Goal: Task Accomplishment & Management: Complete application form

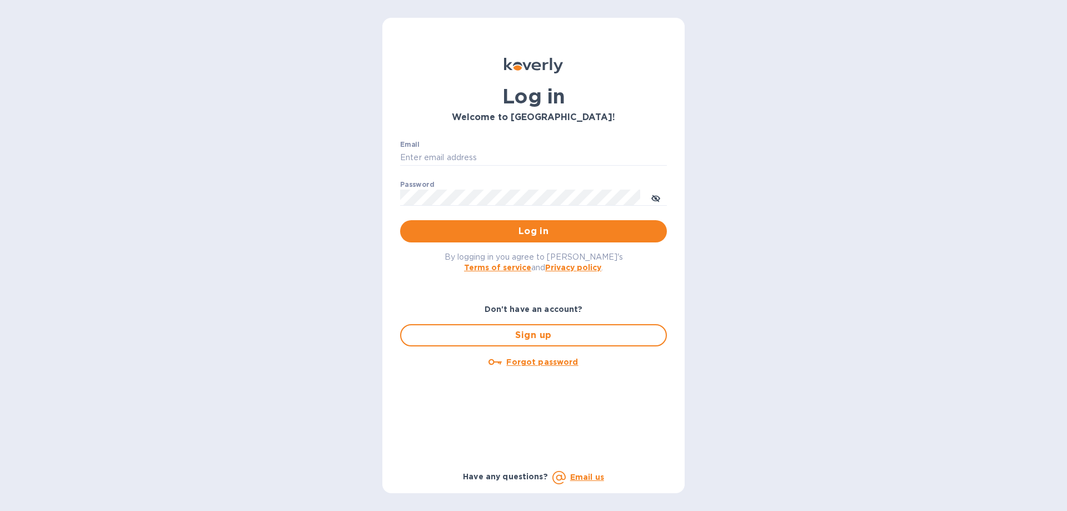
type input "ch@supremelightingny.com"
click at [496, 243] on div "By logging in you agree to Koverly's Terms of service and Privacy policy ." at bounding box center [533, 261] width 285 height 39
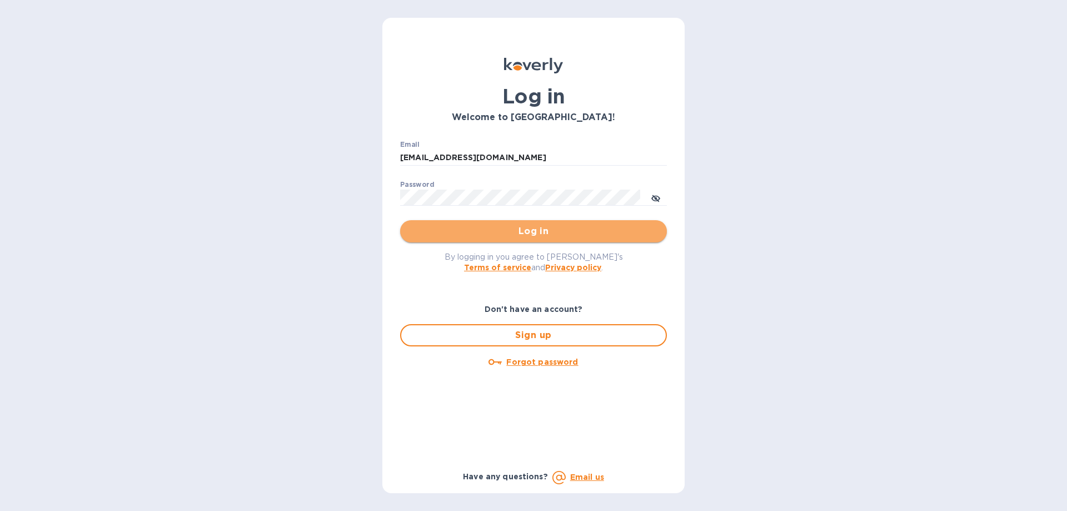
click at [499, 230] on span "Log in" at bounding box center [533, 231] width 249 height 13
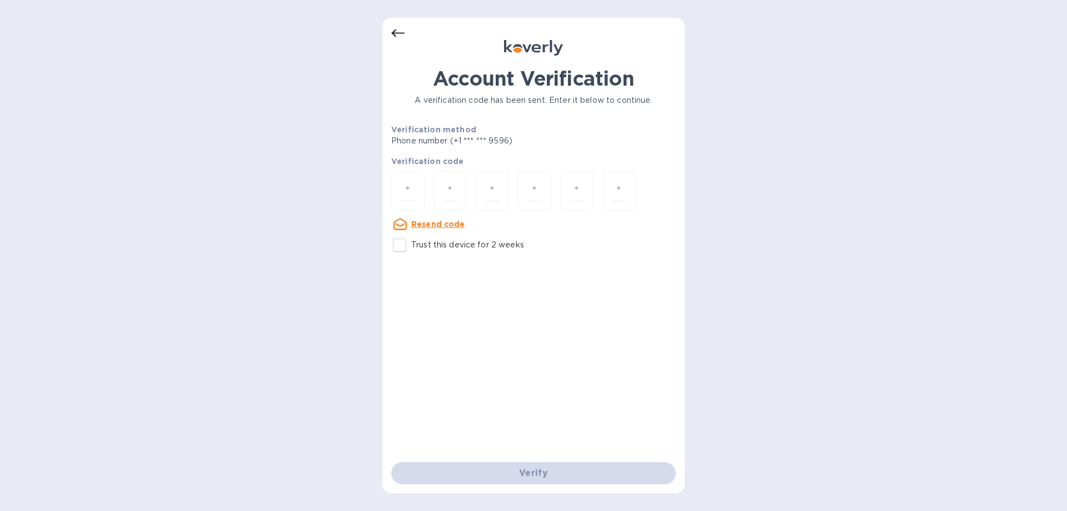
click at [405, 246] on input "Trust this device for 2 weeks" at bounding box center [399, 244] width 23 height 23
checkbox input "true"
click at [410, 183] on input "number" at bounding box center [408, 191] width 14 height 21
type input "6"
type input "7"
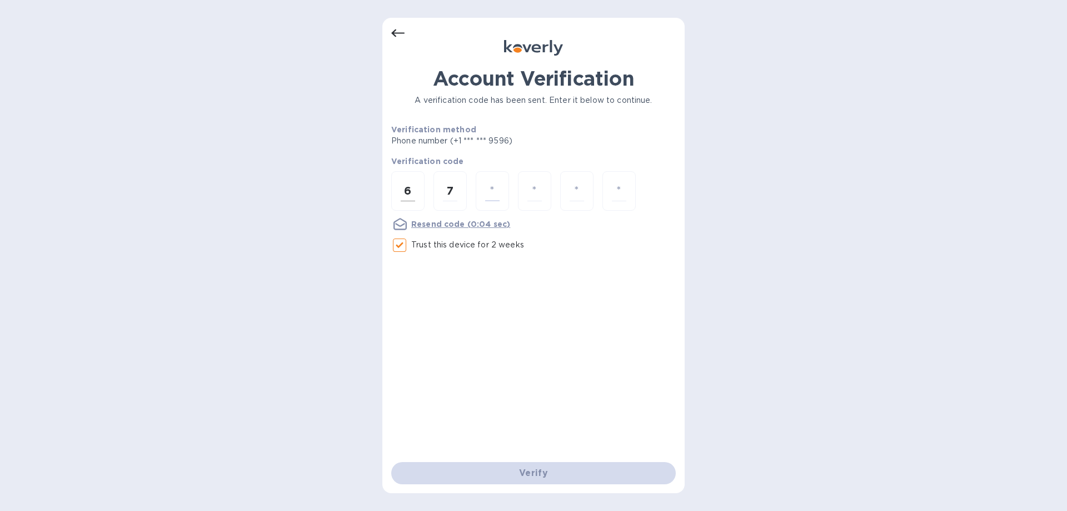
type input "7"
type input "4"
type input "8"
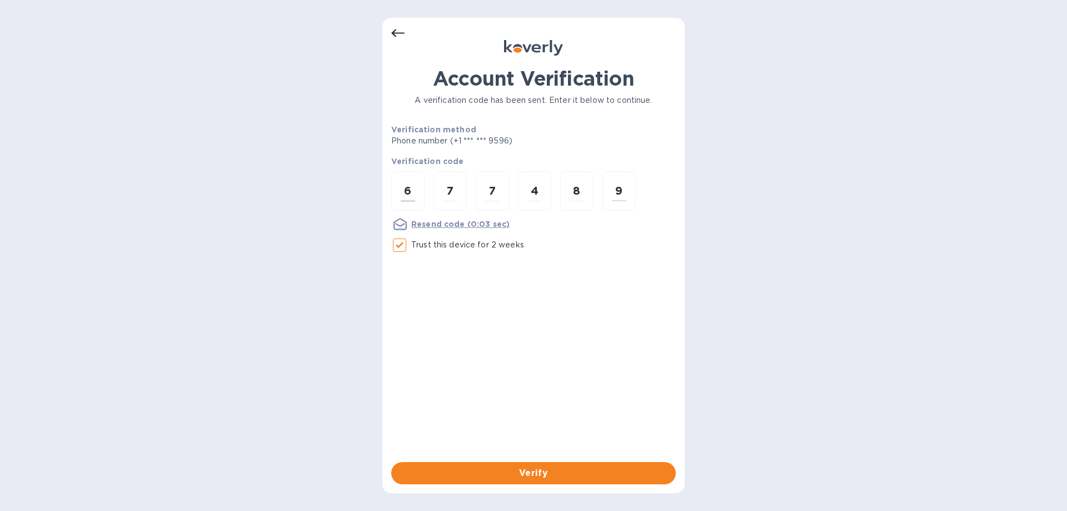
type input "9"
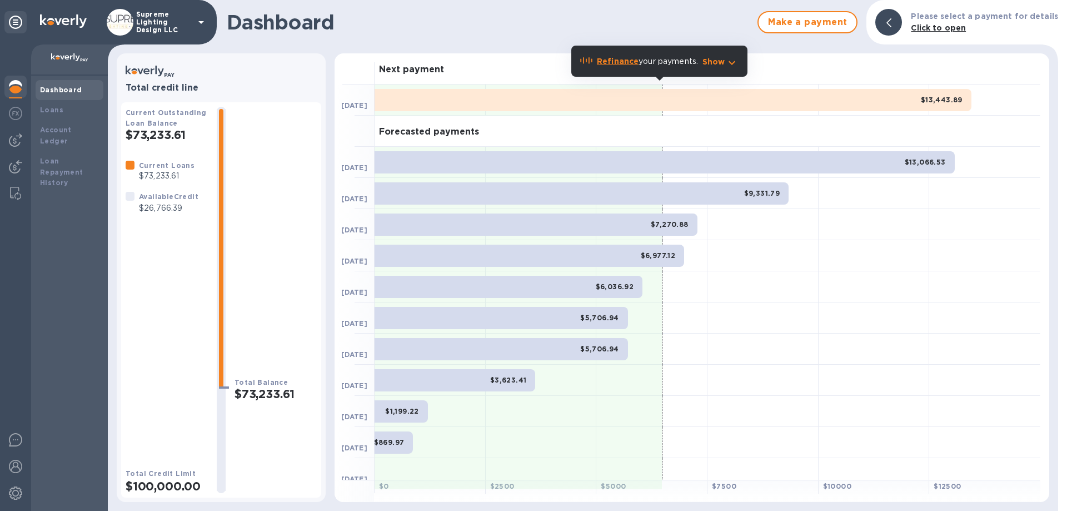
click at [147, 29] on p "Supreme Lighting Design LLC" at bounding box center [164, 22] width 56 height 23
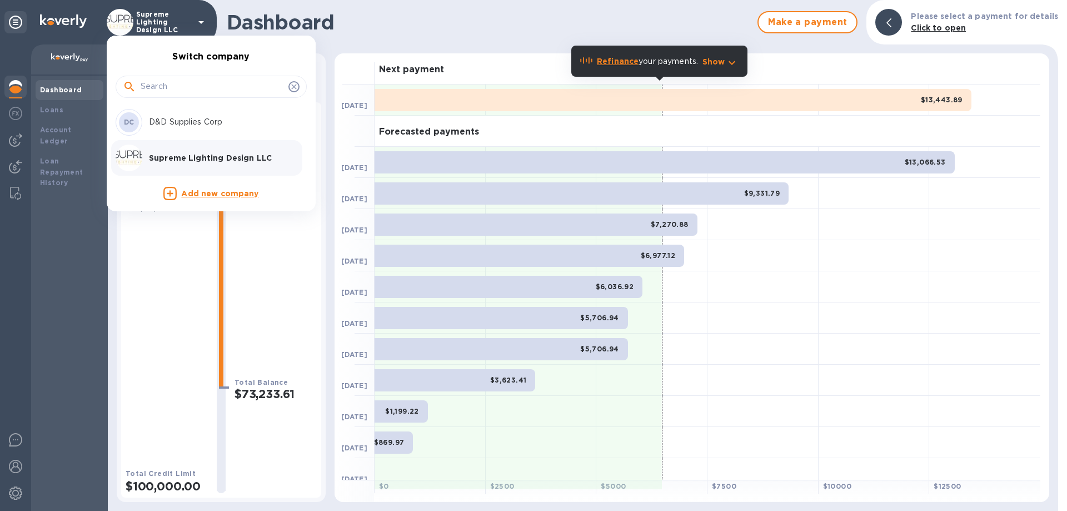
click at [186, 119] on p "D&D Supplies Corp" at bounding box center [219, 122] width 140 height 12
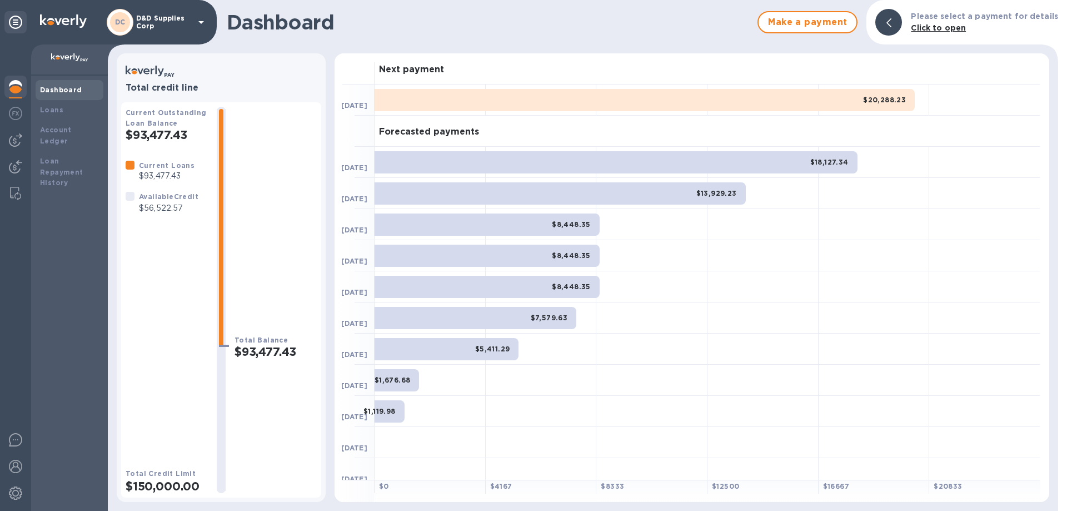
click at [171, 22] on p "D&D Supplies Corp" at bounding box center [164, 22] width 56 height 16
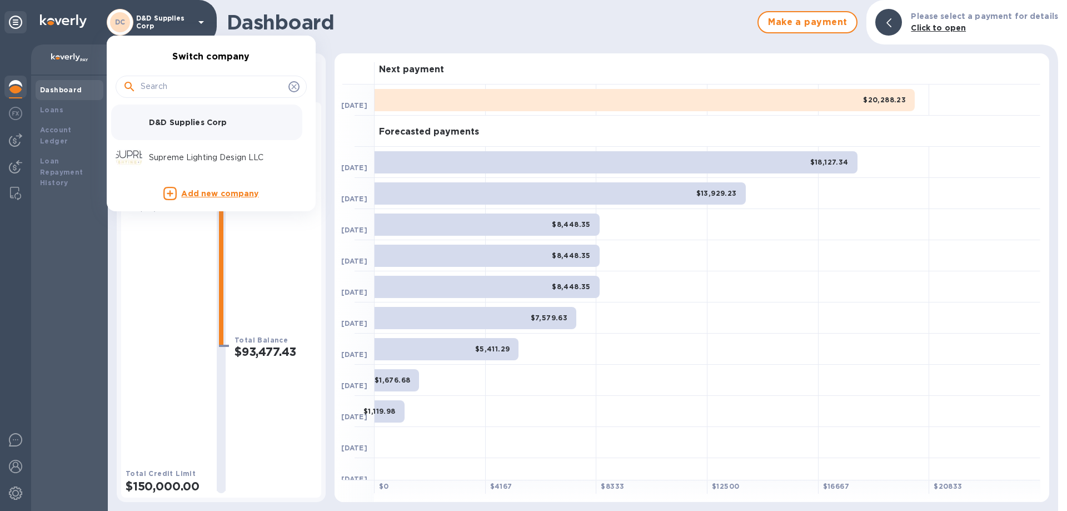
click at [172, 161] on p "Supreme Lighting Design LLC" at bounding box center [219, 158] width 140 height 12
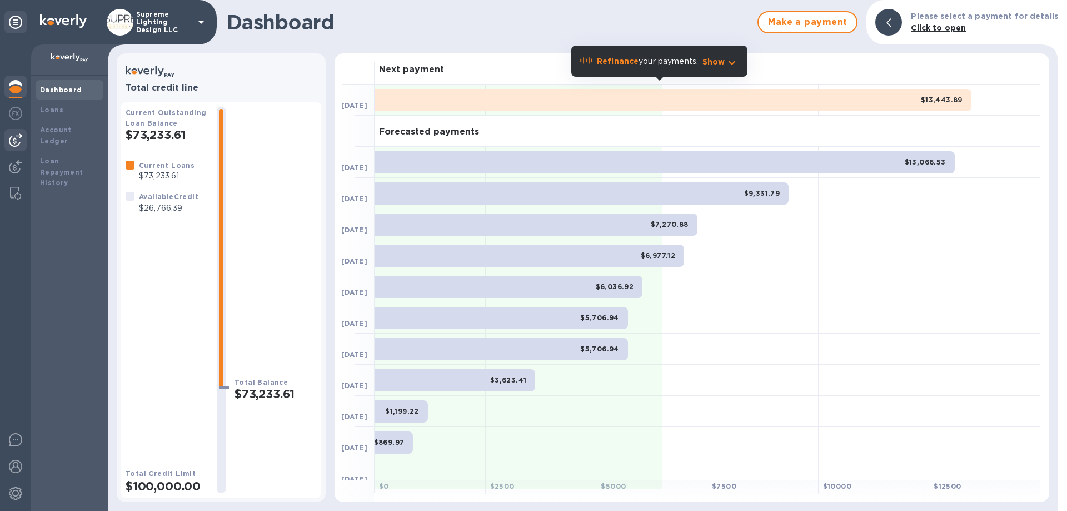
click at [19, 142] on img at bounding box center [15, 139] width 13 height 13
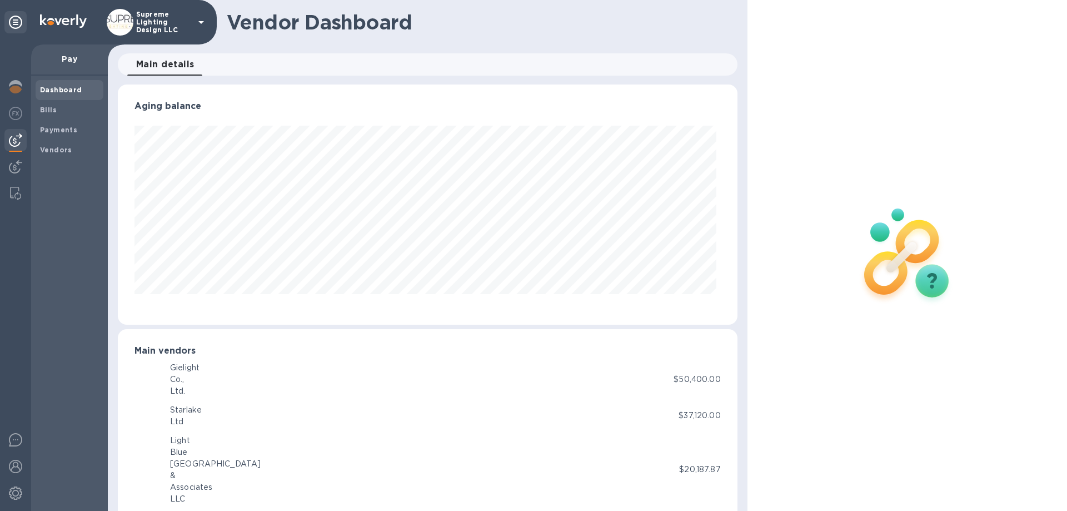
scroll to position [240, 615]
click at [67, 149] on b "Vendors" at bounding box center [56, 150] width 32 height 8
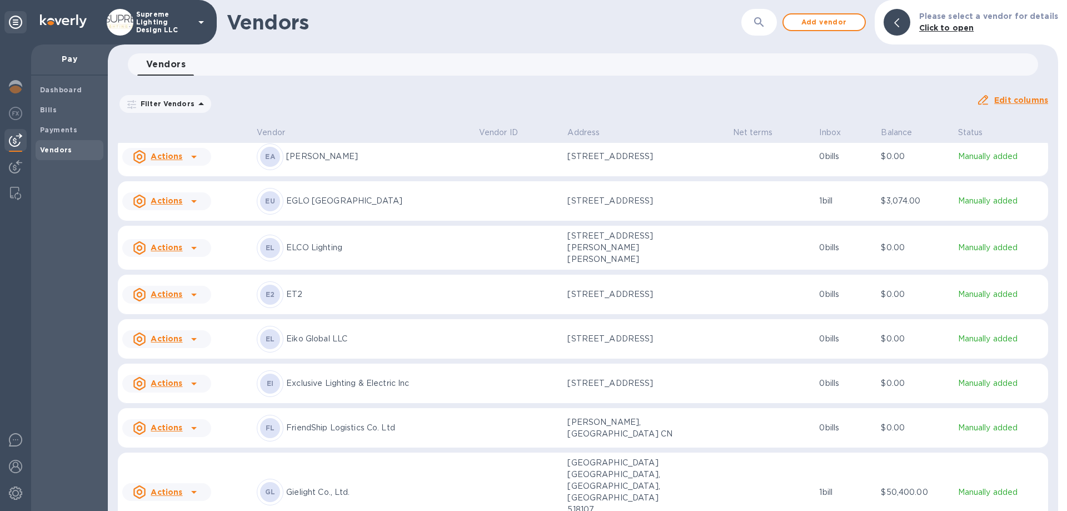
scroll to position [620, 0]
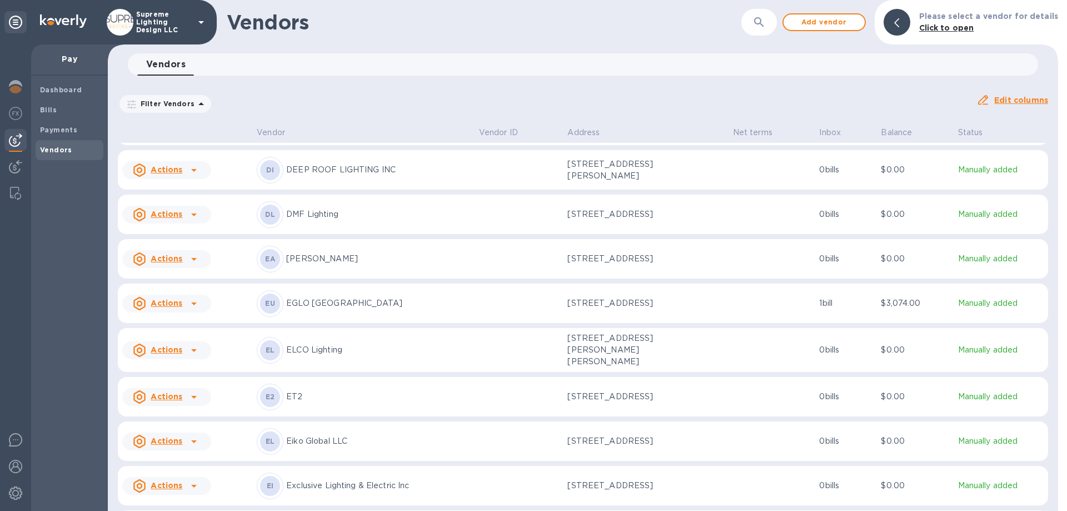
click at [163, 263] on u "Actions" at bounding box center [167, 258] width 32 height 9
click at [163, 268] on div at bounding box center [533, 255] width 1067 height 511
click at [306, 272] on div "EA EDISON AMENDANO" at bounding box center [363, 259] width 213 height 27
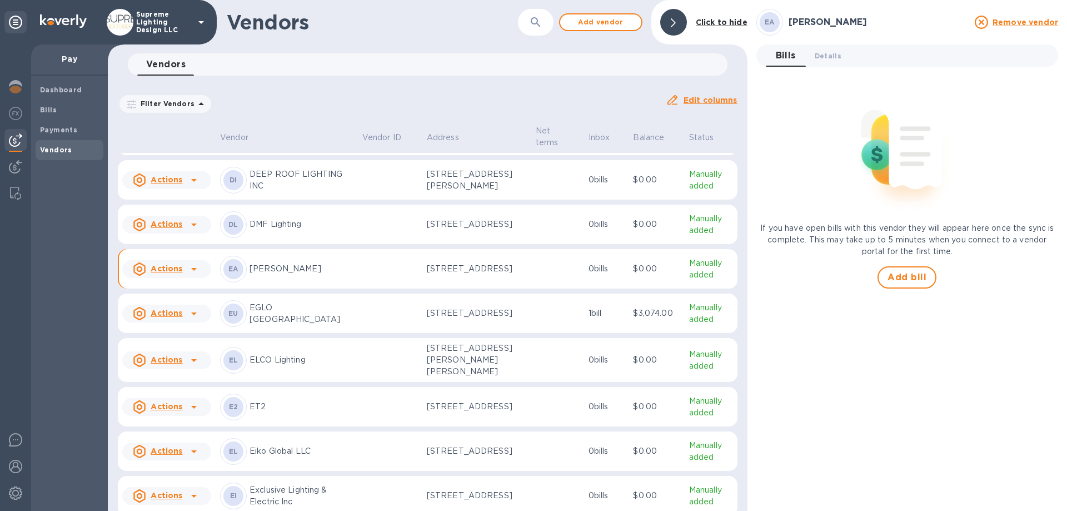
scroll to position [639, 0]
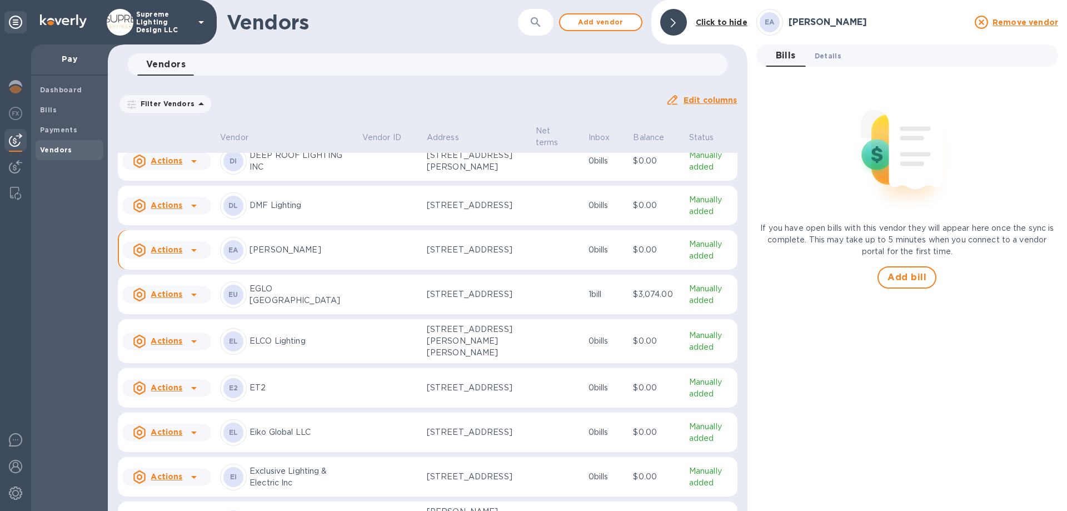
click at [816, 58] on span "Details 0" at bounding box center [828, 56] width 27 height 12
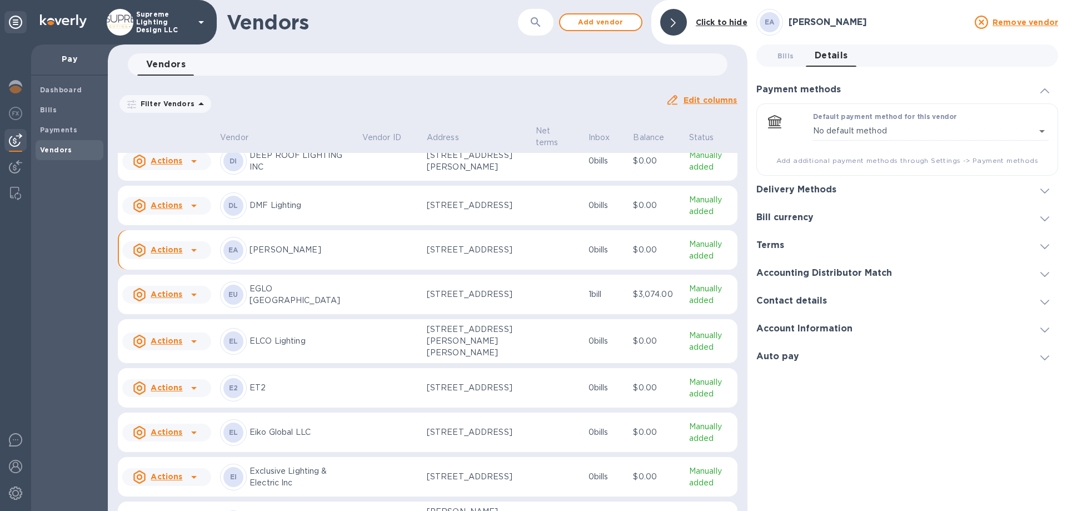
click at [840, 188] on div "Delivery Methods" at bounding box center [800, 190] width 89 height 11
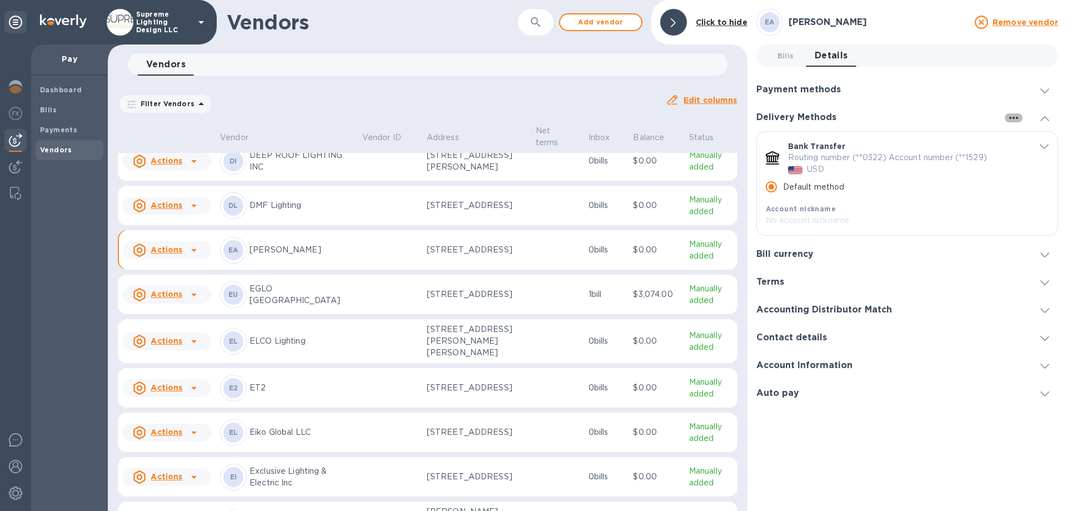
click at [1016, 118] on icon "button" at bounding box center [1013, 117] width 13 height 13
click at [1025, 139] on p "Add new" at bounding box center [1027, 140] width 37 height 11
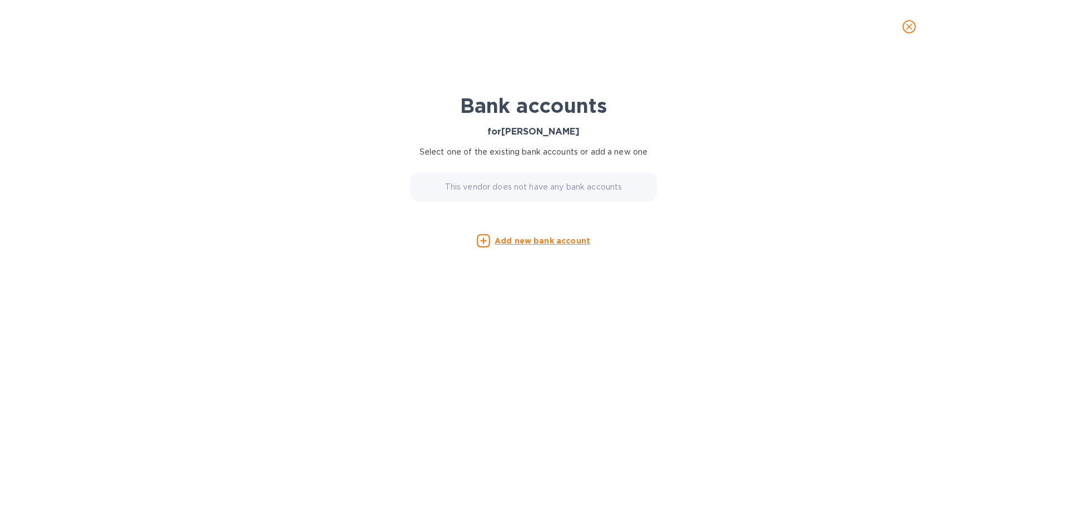
click at [522, 243] on u "Add new bank account" at bounding box center [543, 240] width 96 height 9
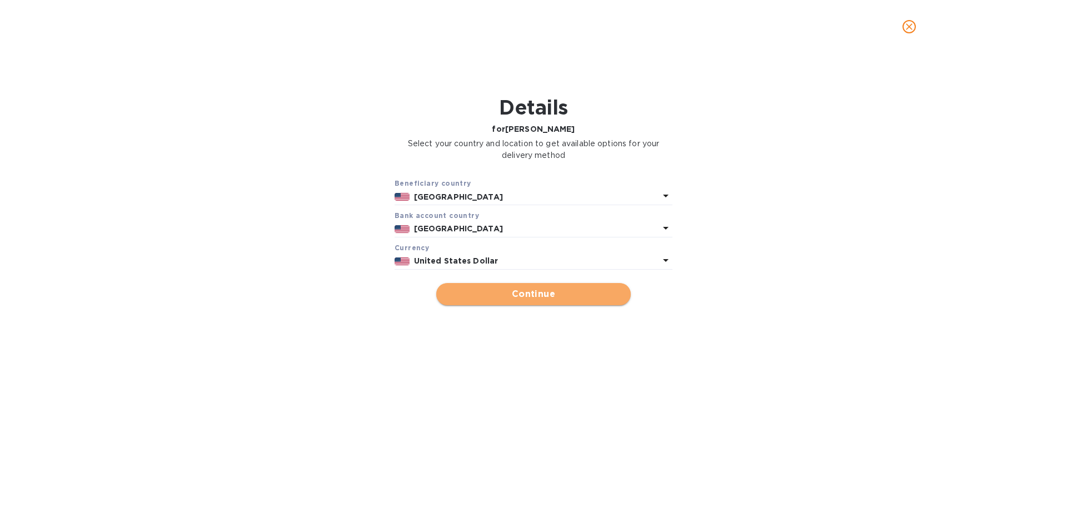
click at [500, 289] on span "Continue" at bounding box center [533, 293] width 177 height 13
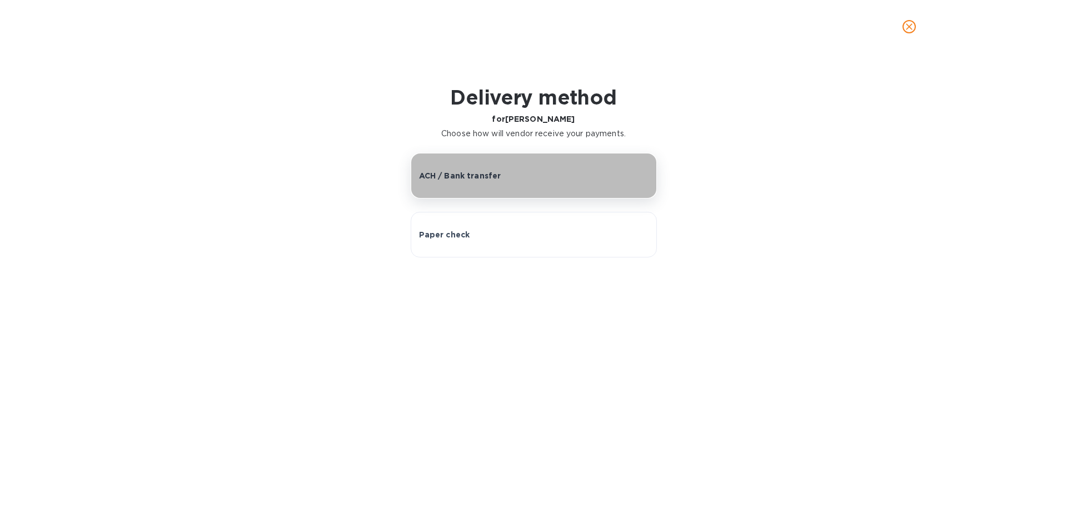
click at [456, 171] on p "ACH / Bank transfer" at bounding box center [460, 175] width 82 height 11
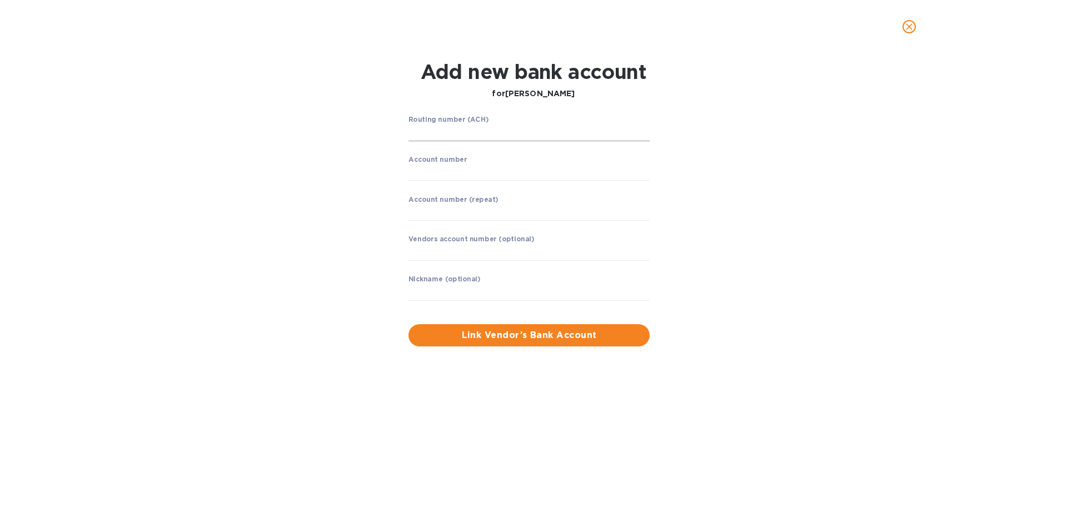
click at [449, 133] on input "string" at bounding box center [529, 133] width 241 height 17
type input "021000322"
click at [456, 175] on input "string" at bounding box center [529, 172] width 241 height 17
type input "483056167404"
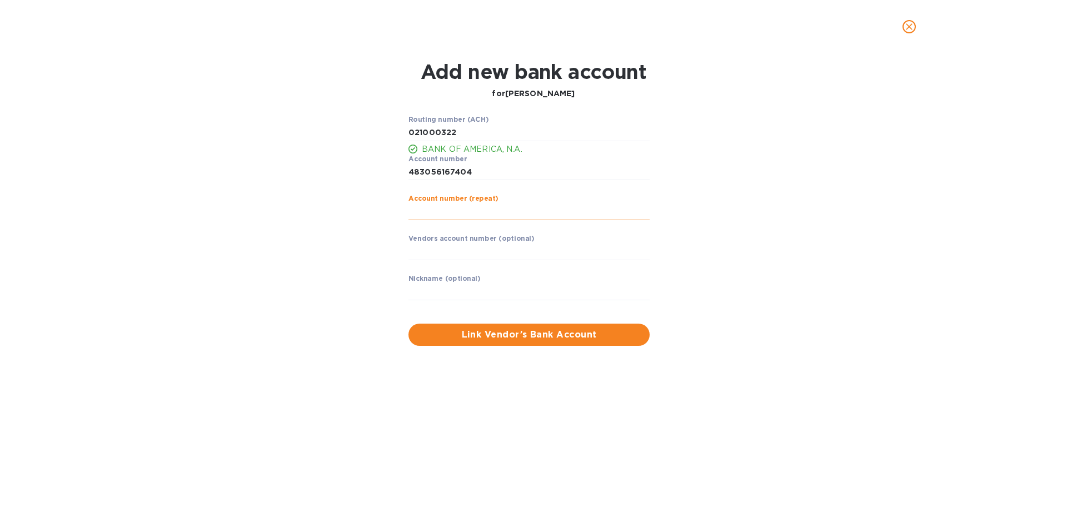
click at [431, 212] on input "string" at bounding box center [529, 211] width 241 height 17
type input "483056167404"
click at [520, 342] on button "Link Vendor’s Bank Account" at bounding box center [529, 334] width 241 height 22
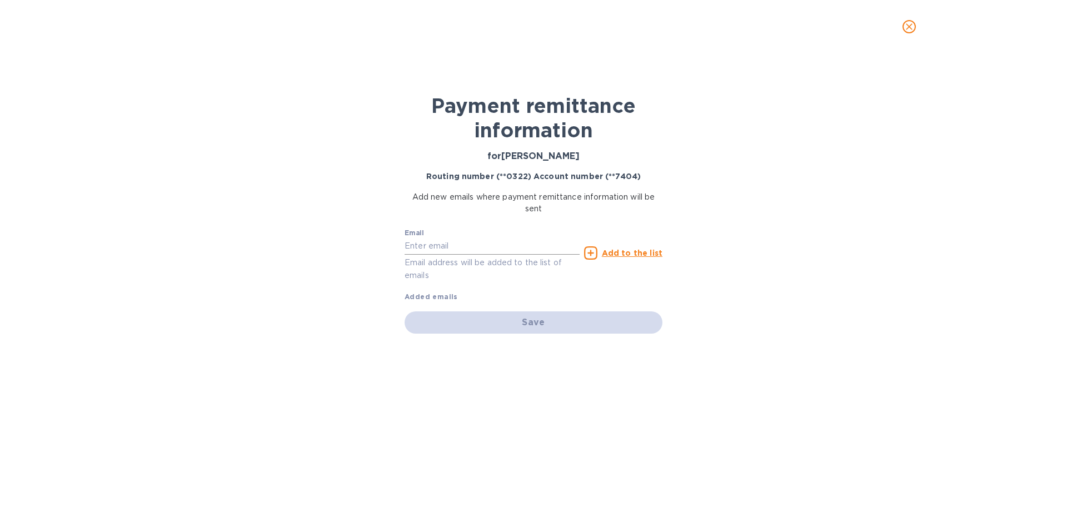
click at [476, 247] on input "text" at bounding box center [492, 246] width 175 height 17
click at [820, 255] on div "Payment remittance information for EDISON AMENDANO Routing number (**0322) Acco…" at bounding box center [533, 281] width 1067 height 457
drag, startPoint x: 590, startPoint y: 156, endPoint x: 495, endPoint y: 156, distance: 94.5
click at [495, 156] on h3 "for EDISON AMENDANO" at bounding box center [534, 156] width 258 height 11
copy h3 "EDISON AMENDANO"
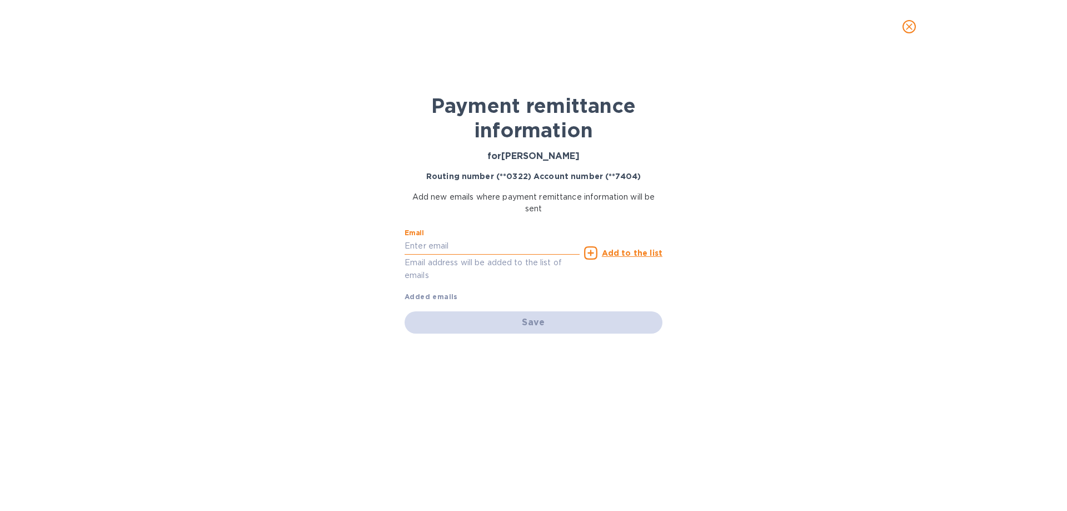
click at [475, 249] on input "text" at bounding box center [492, 246] width 175 height 17
paste input "EDISON AMENDANO"
click at [442, 247] on input "EDISON AMENDANO" at bounding box center [492, 246] width 175 height 17
click at [485, 245] on input "EDISONAMENDANO" at bounding box center [492, 246] width 175 height 17
type input "EDISONAMENDANO@gmail.com"
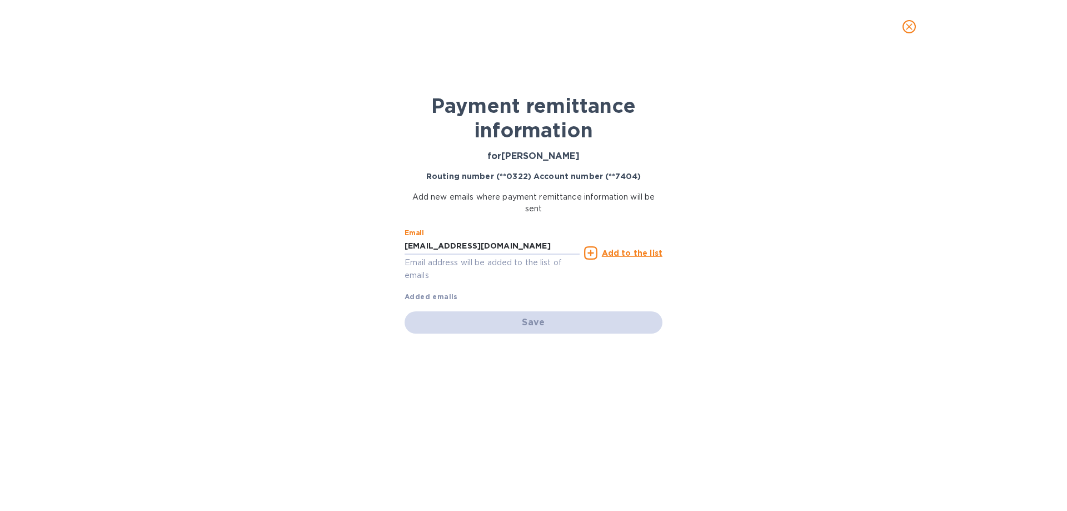
click at [638, 256] on u "Add to the list" at bounding box center [632, 252] width 61 height 9
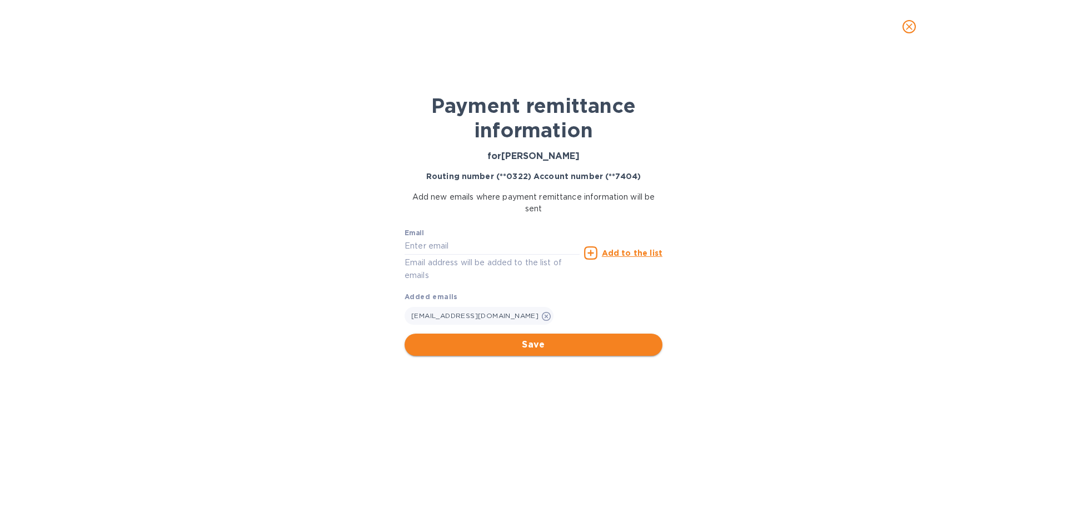
click at [584, 341] on span "Save" at bounding box center [534, 344] width 240 height 13
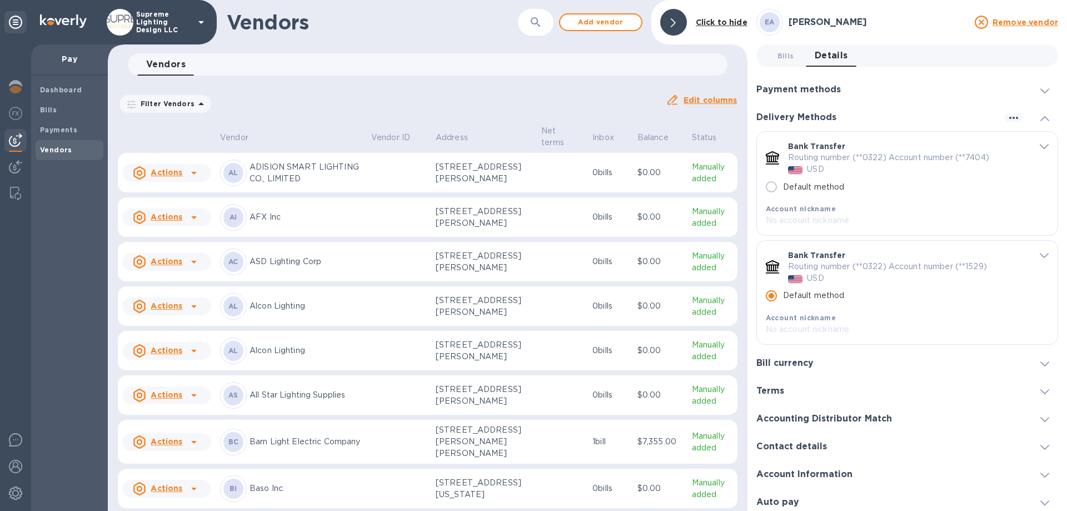
click at [772, 189] on input "Default method" at bounding box center [771, 186] width 23 height 23
radio input "true"
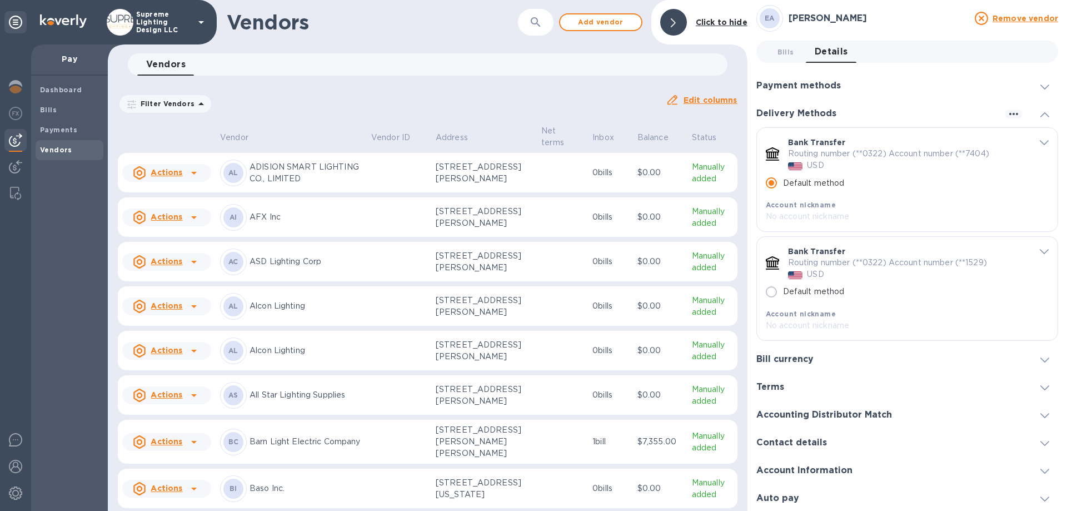
scroll to position [5, 0]
click at [1014, 113] on icon "button" at bounding box center [1013, 112] width 13 height 13
click at [1013, 112] on div at bounding box center [533, 255] width 1067 height 511
click at [788, 55] on span "Bills 0" at bounding box center [786, 51] width 17 height 12
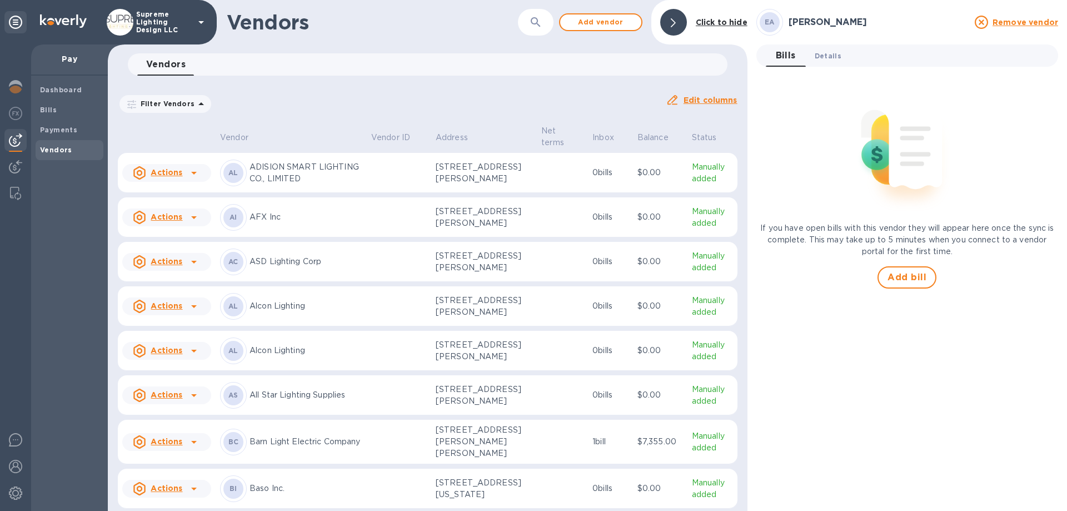
click at [841, 55] on button "Details 0" at bounding box center [828, 55] width 44 height 22
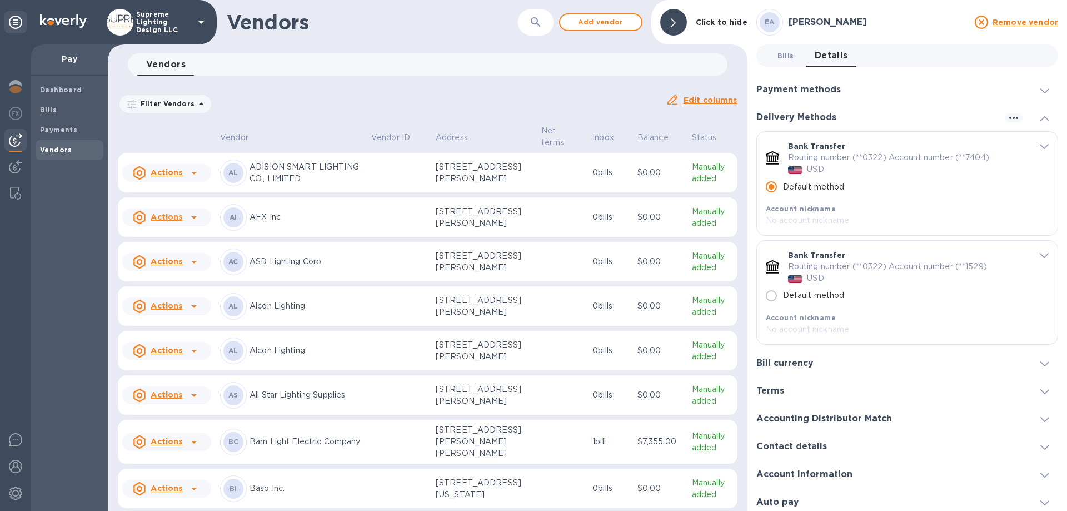
click at [786, 56] on span "Bills 0" at bounding box center [786, 56] width 17 height 12
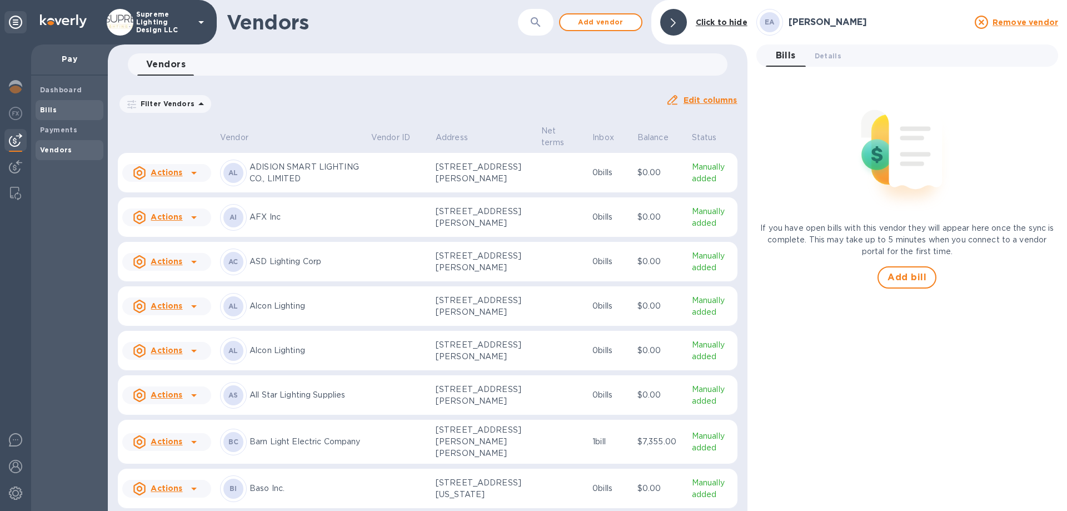
click at [56, 111] on span "Bills" at bounding box center [69, 109] width 59 height 11
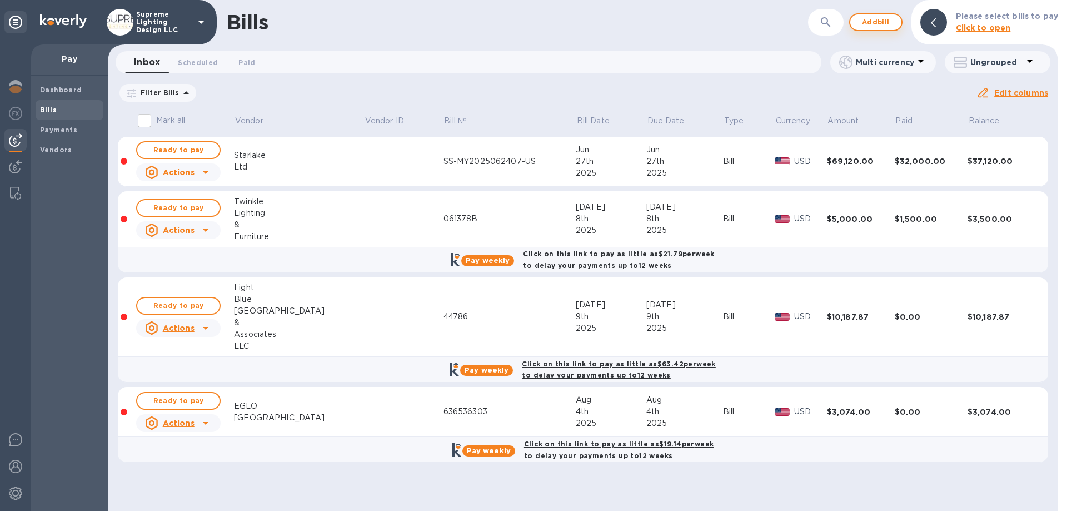
click at [883, 23] on span "Add bill" at bounding box center [875, 22] width 33 height 13
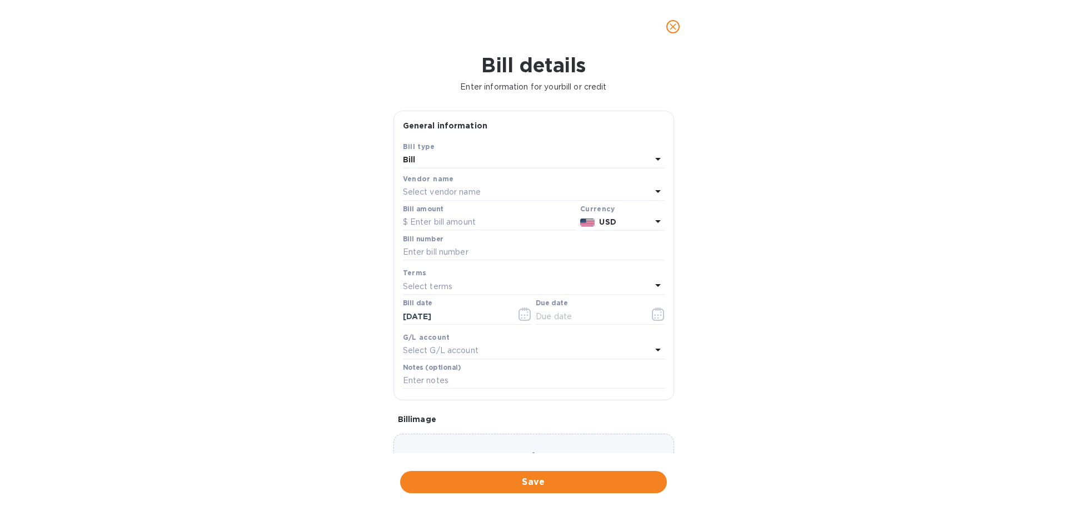
click at [465, 196] on p "Select vendor name" at bounding box center [442, 192] width 78 height 12
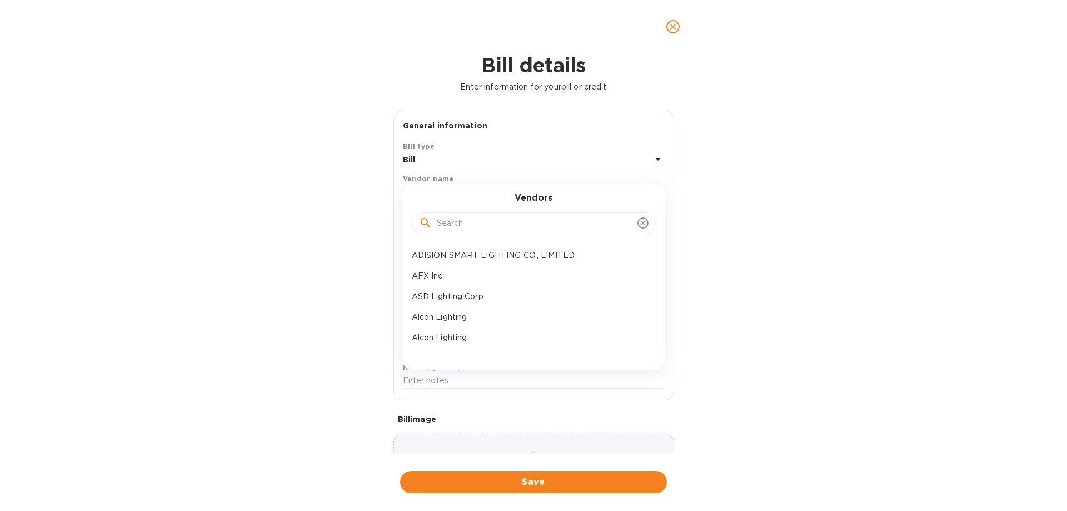
click at [467, 223] on input "text" at bounding box center [535, 223] width 196 height 17
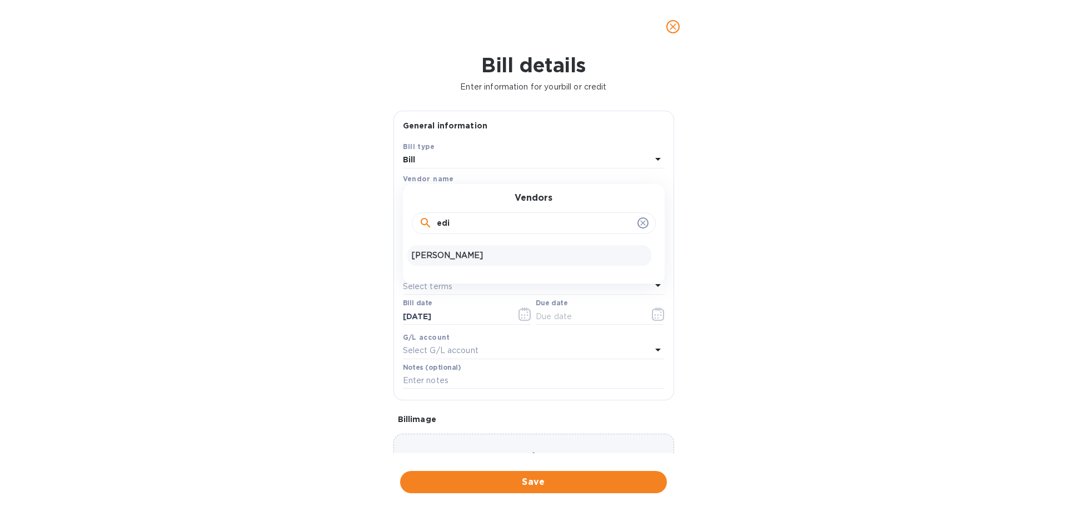
type input "edi"
click at [470, 257] on p "EDISON AMENDANO" at bounding box center [529, 256] width 235 height 12
click at [464, 223] on input "text" at bounding box center [489, 222] width 173 height 17
type input "8,968.79"
click at [421, 251] on input "text" at bounding box center [534, 252] width 262 height 17
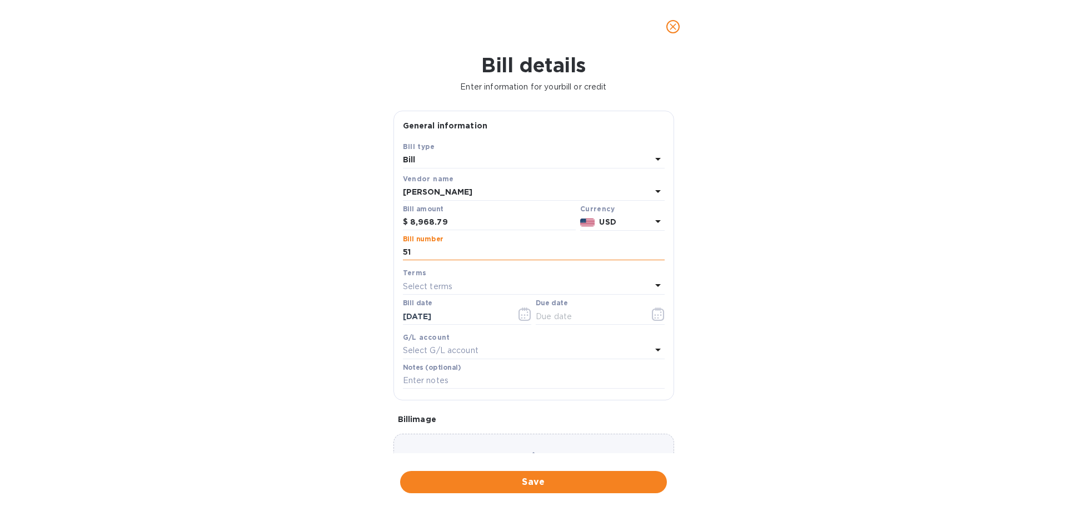
type input "5"
type input "8151"
click at [652, 315] on icon "button" at bounding box center [658, 313] width 13 height 13
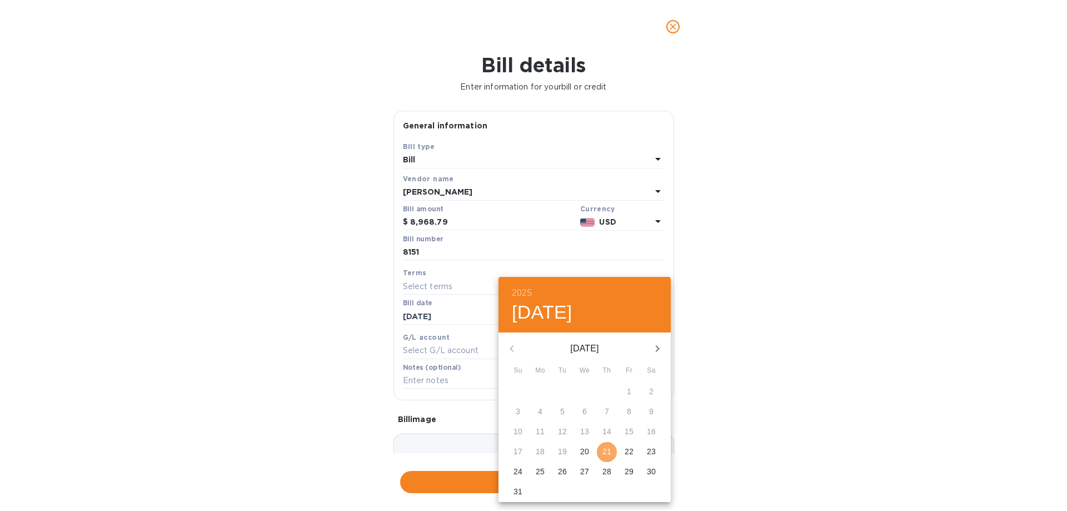
click at [603, 448] on p "21" at bounding box center [606, 451] width 9 height 11
type input "08/21/2025"
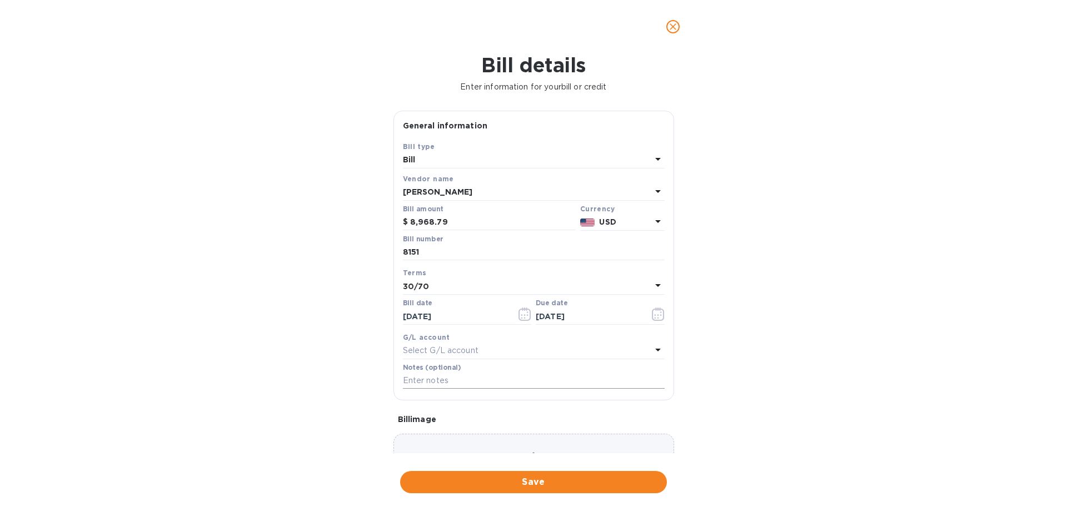
click at [434, 382] on input "text" at bounding box center [534, 380] width 262 height 17
paste input "STATEN ISLAND MED FOOD LTD"
type input "STATEN ISLAND MED FOOD LTD"
click at [542, 484] on span "Save" at bounding box center [533, 481] width 249 height 13
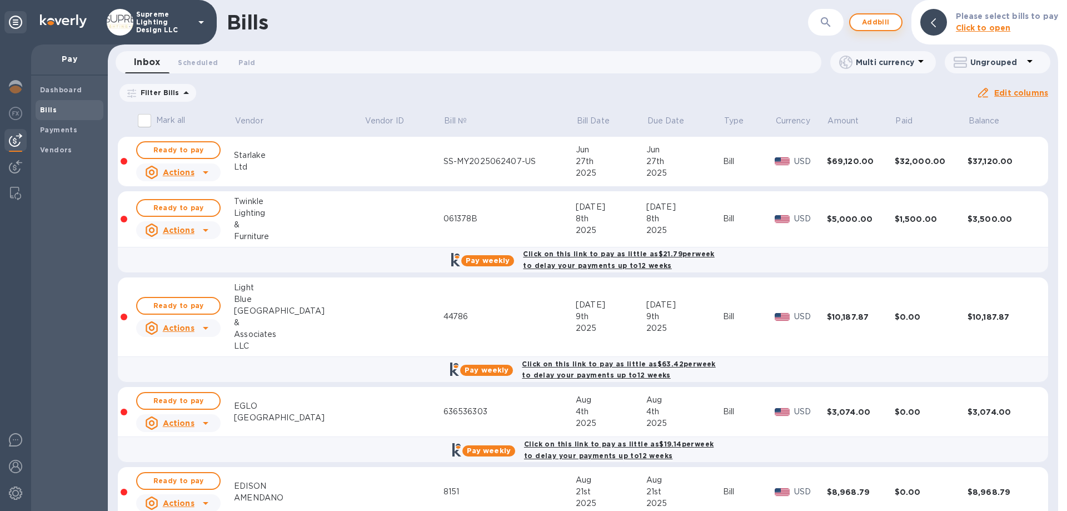
click at [878, 21] on span "Add bill" at bounding box center [875, 22] width 33 height 13
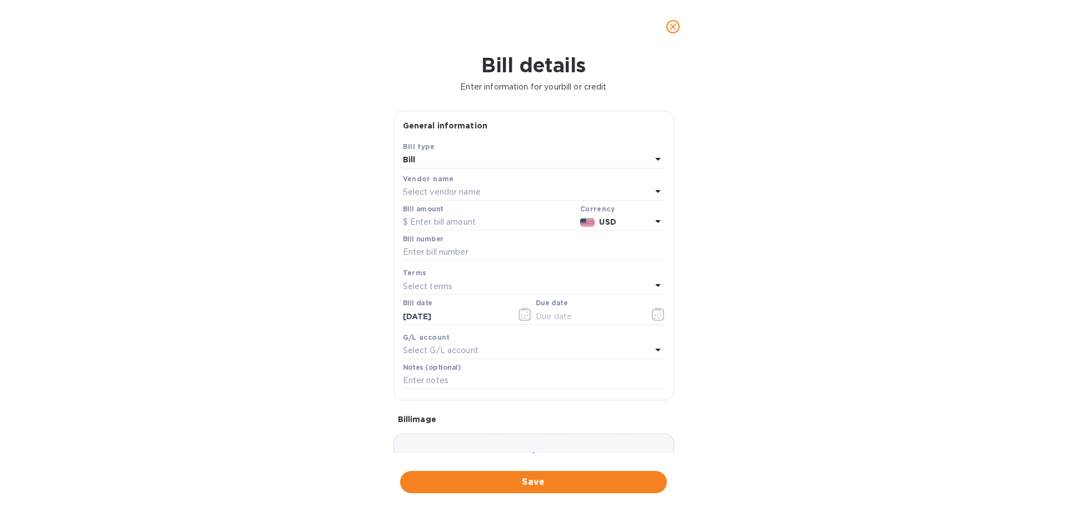
click at [445, 194] on p "Select vendor name" at bounding box center [442, 192] width 78 height 12
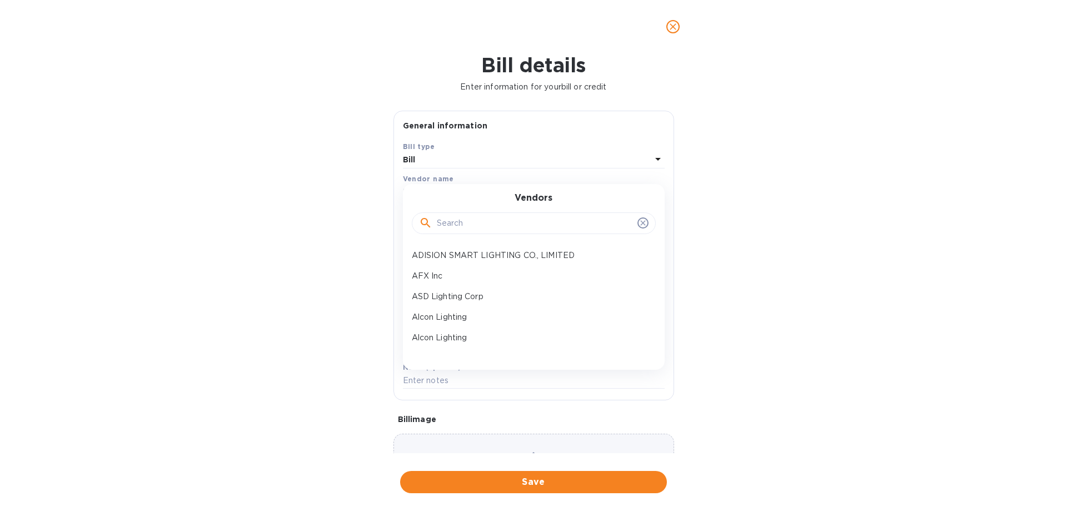
click at [457, 225] on input "text" at bounding box center [535, 223] width 196 height 17
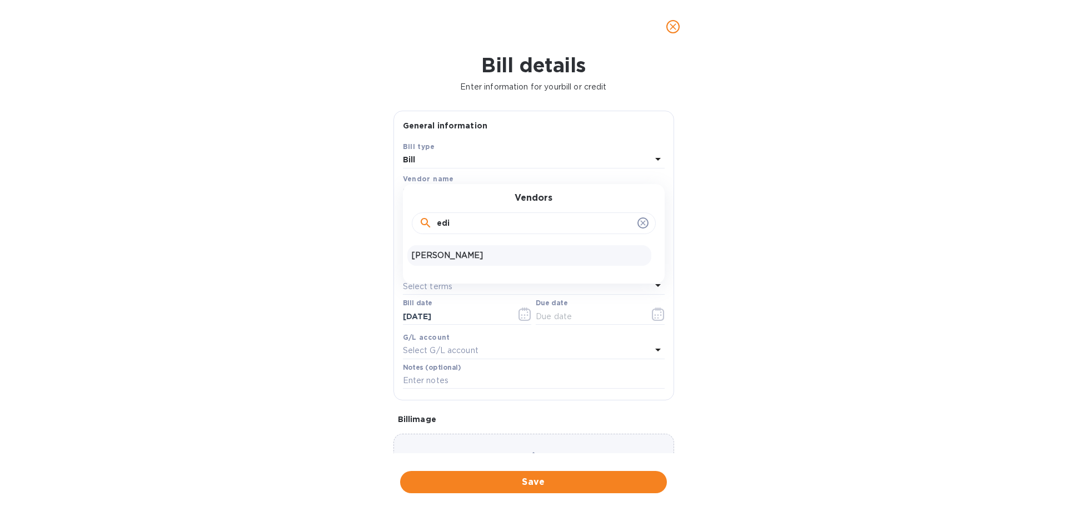
type input "edi"
click at [467, 254] on p "EDISON AMENDANO" at bounding box center [529, 256] width 235 height 12
click at [471, 223] on input "text" at bounding box center [489, 222] width 173 height 17
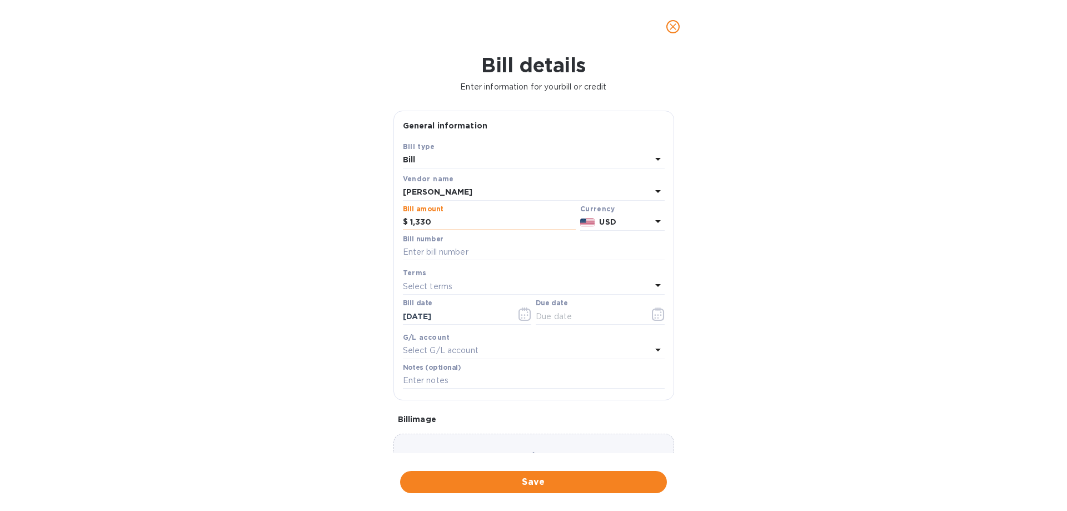
type input "1,330"
click at [652, 312] on icon "button" at bounding box center [658, 313] width 13 height 13
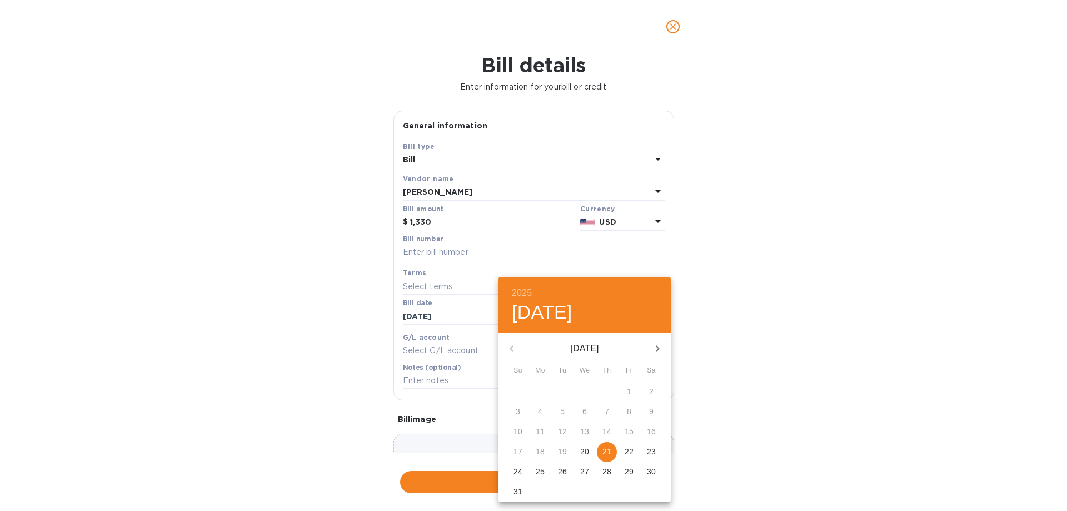
click at [614, 450] on span "21" at bounding box center [607, 451] width 20 height 11
type input "08/21/2025"
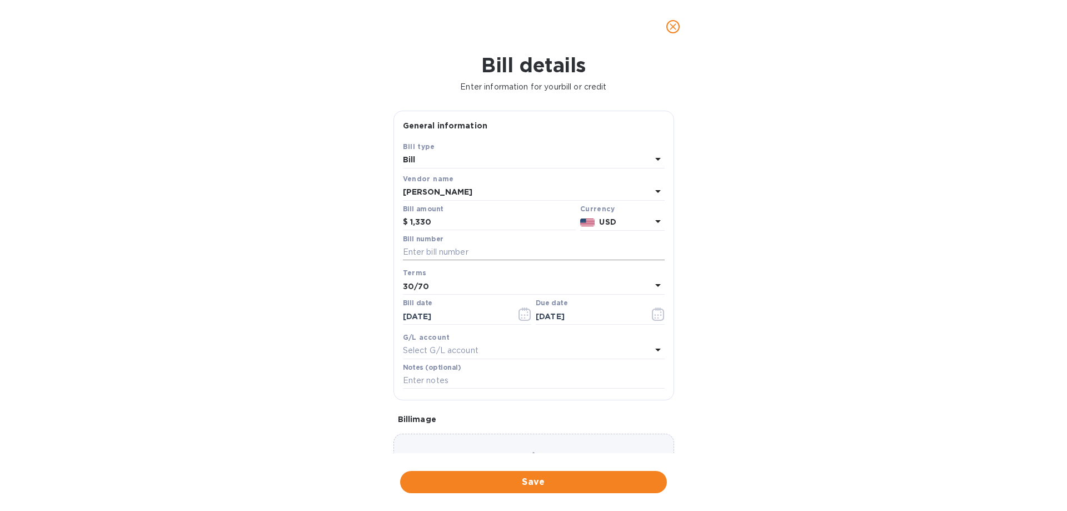
click at [460, 244] on input "text" at bounding box center [534, 252] width 262 height 17
type input "8152"
click at [572, 482] on span "Save" at bounding box center [533, 481] width 249 height 13
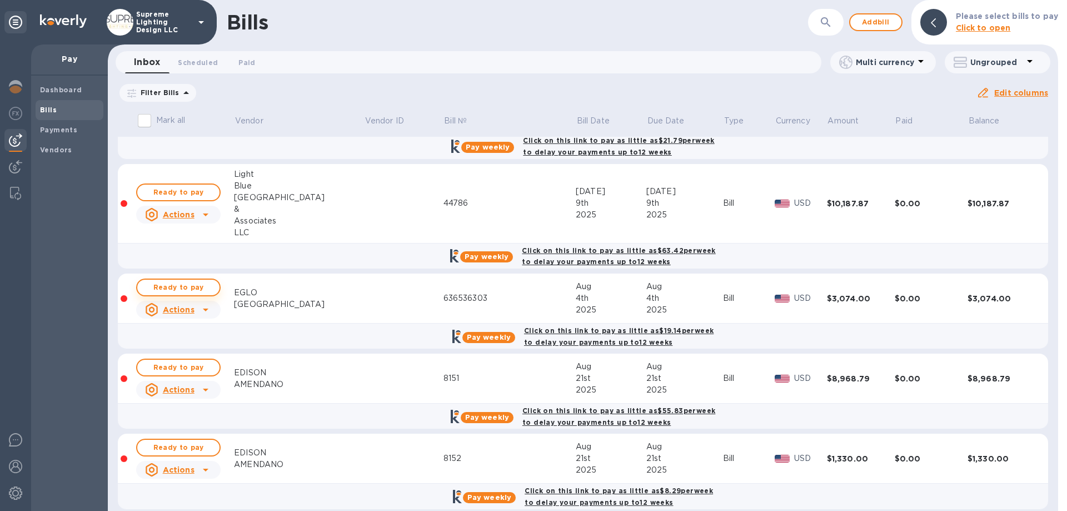
scroll to position [127, 0]
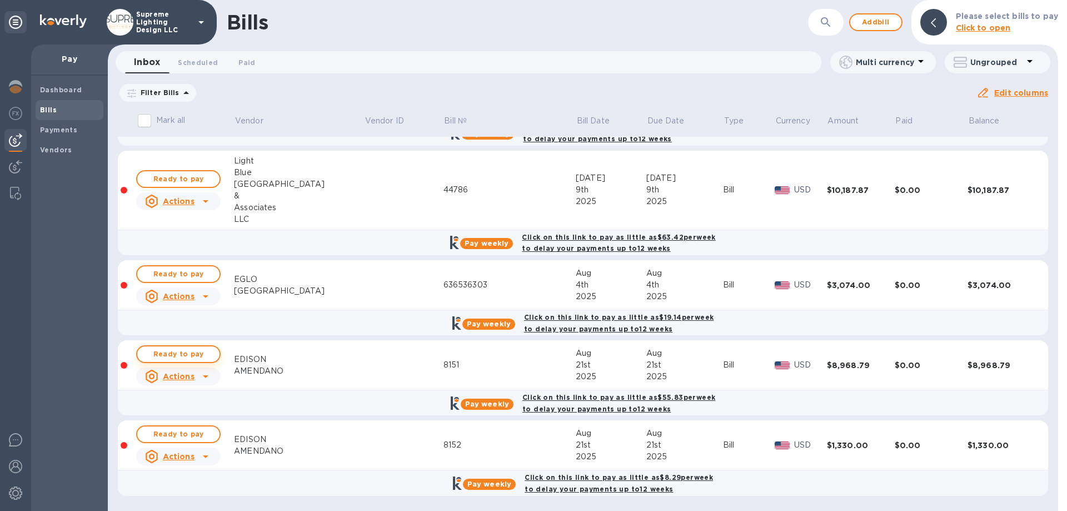
click at [201, 358] on span "Ready to pay" at bounding box center [178, 353] width 64 height 13
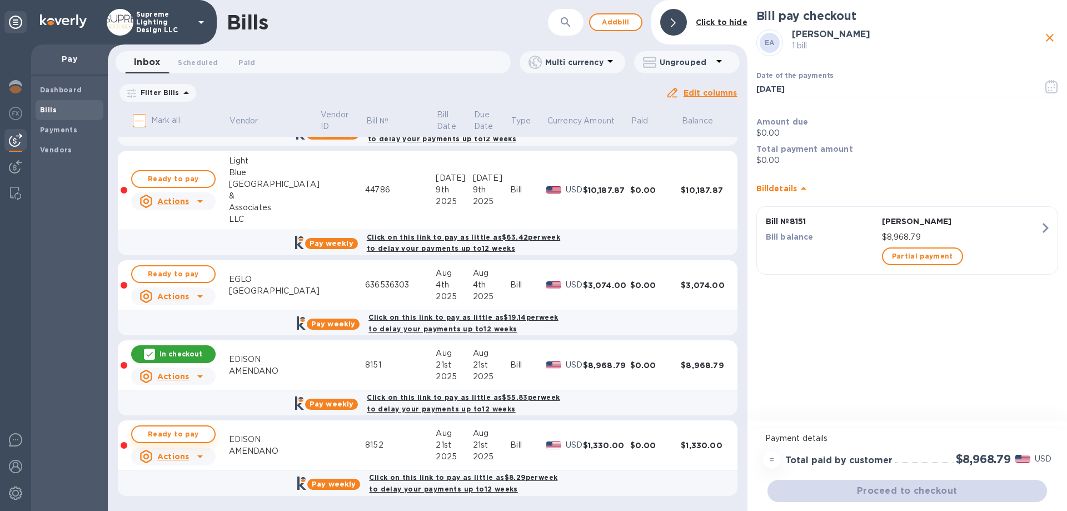
click at [171, 435] on span "Ready to pay" at bounding box center [173, 433] width 64 height 13
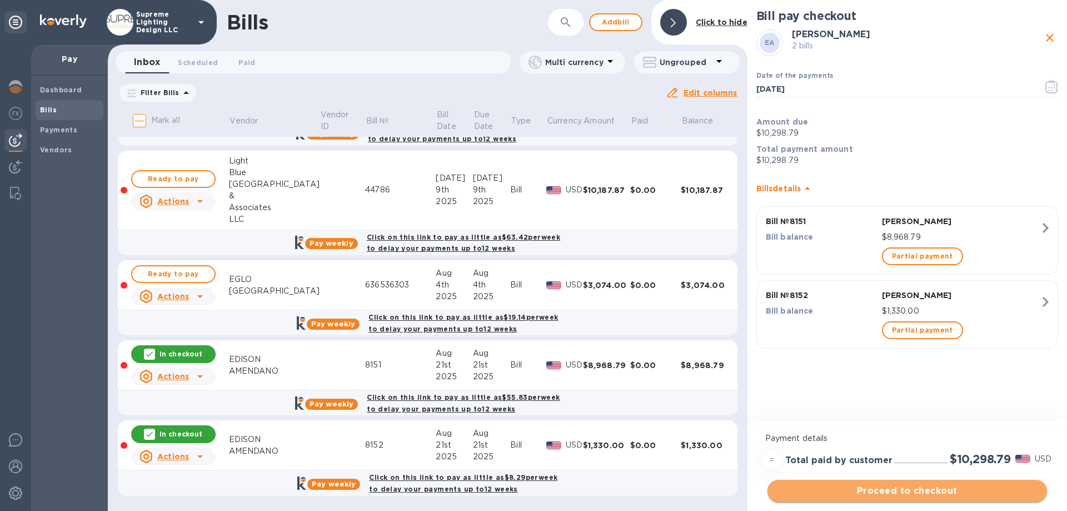
click at [937, 492] on span "Proceed to checkout" at bounding box center [907, 490] width 262 height 13
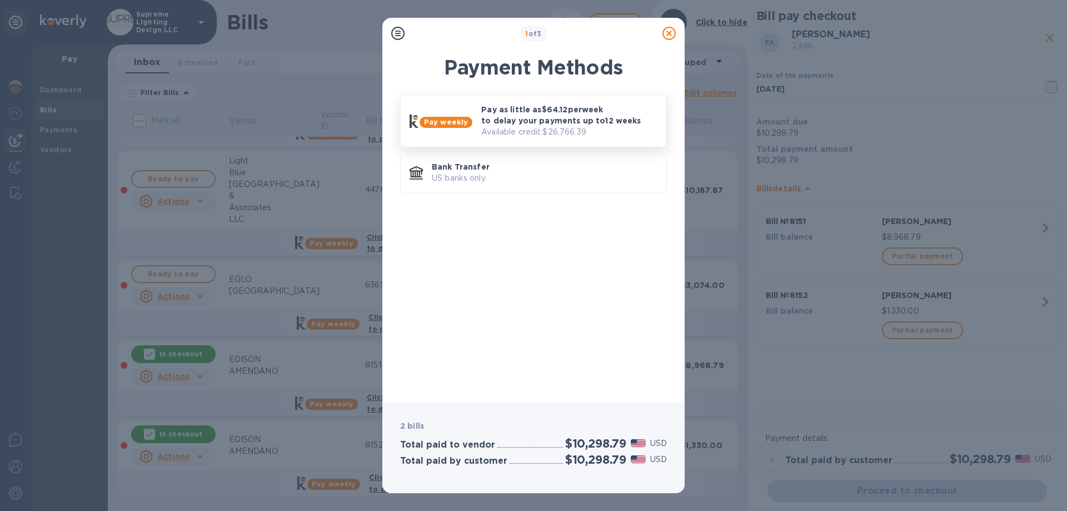
click at [525, 127] on p "Available credit: $26,766.39" at bounding box center [569, 132] width 176 height 12
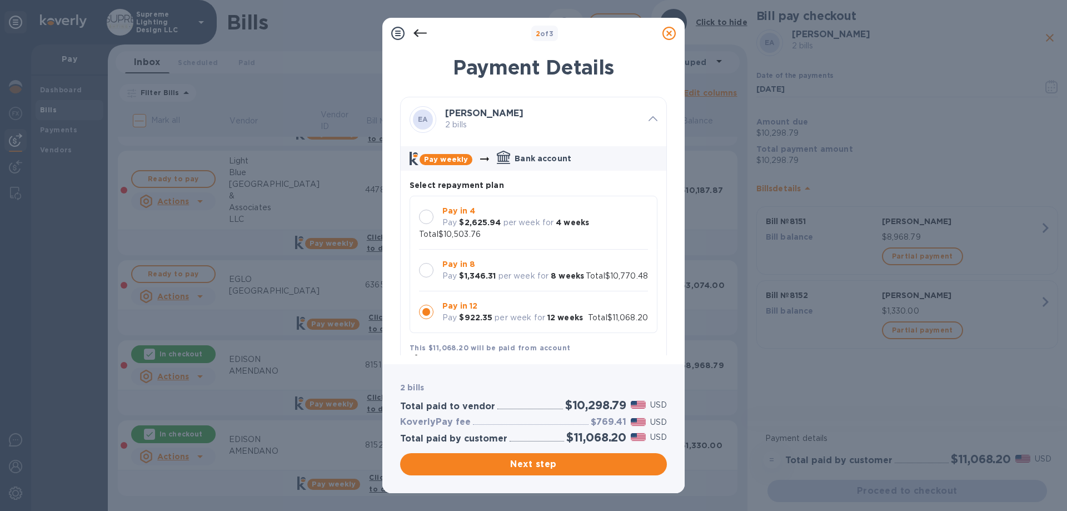
scroll to position [56, 0]
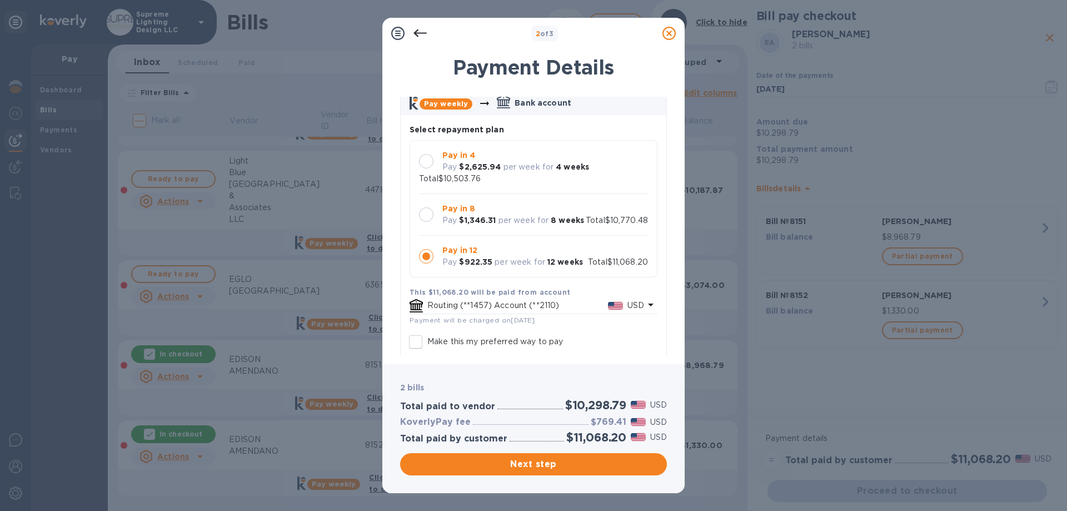
click at [425, 212] on div at bounding box center [426, 214] width 14 height 14
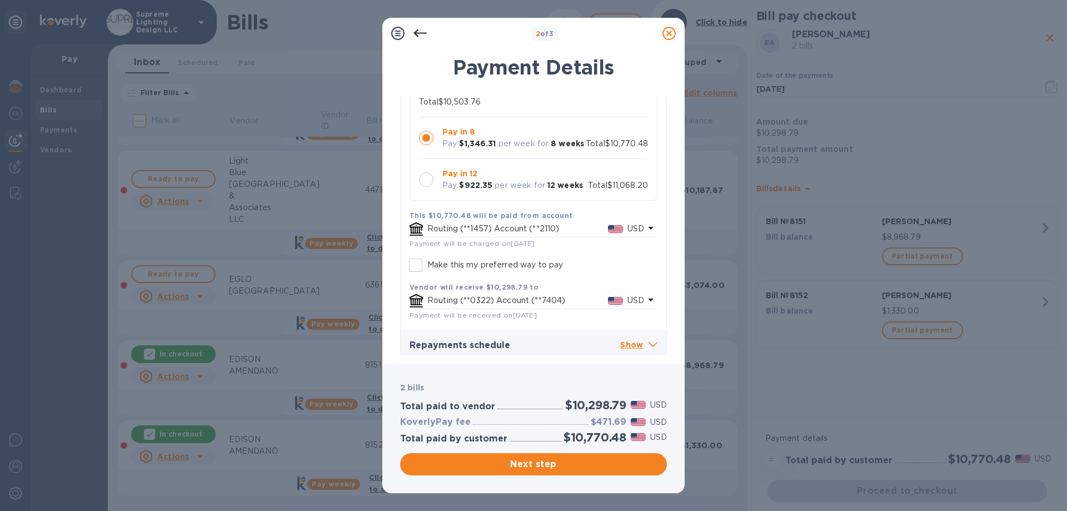
scroll to position [151, 0]
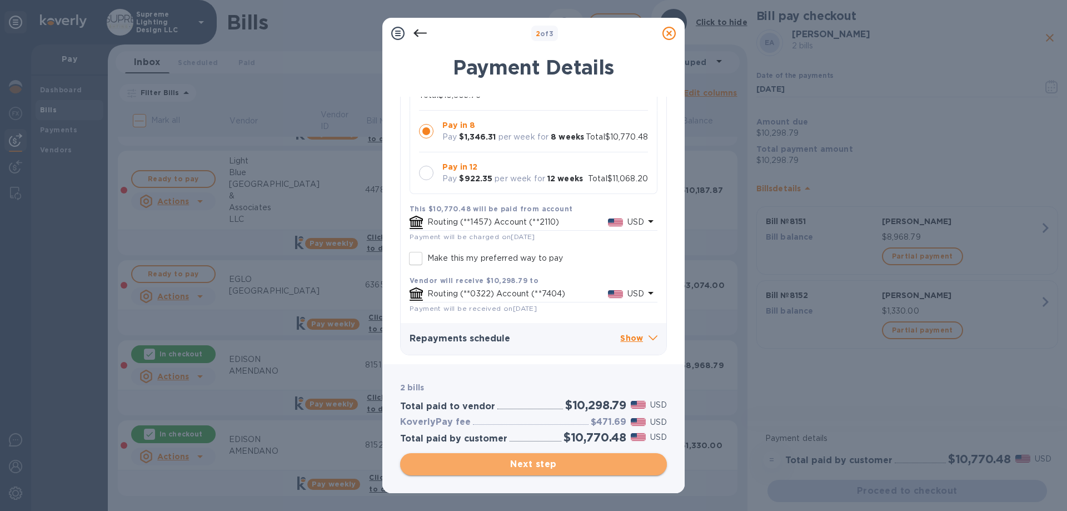
click at [559, 466] on span "Next step" at bounding box center [533, 463] width 249 height 13
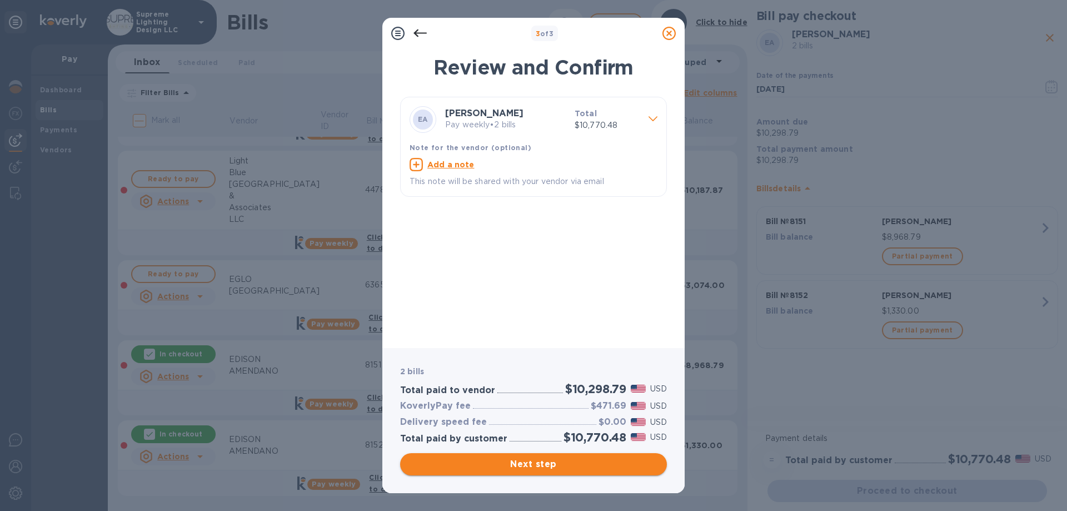
click at [562, 463] on span "Next step" at bounding box center [533, 463] width 249 height 13
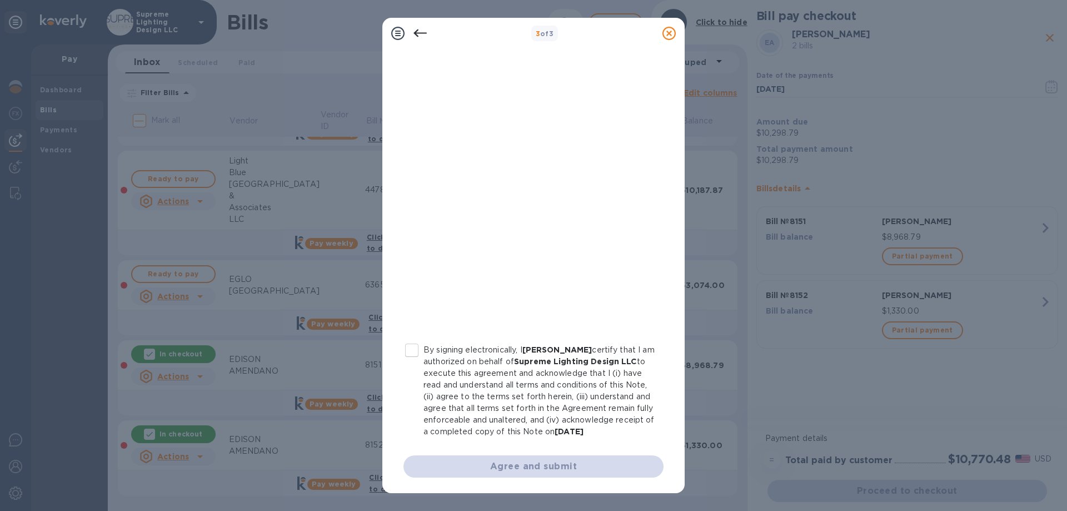
scroll to position [122, 0]
click at [412, 338] on input "By signing electronically, I David goldsten certify that I am authorized on beh…" at bounding box center [411, 349] width 23 height 23
checkbox input "true"
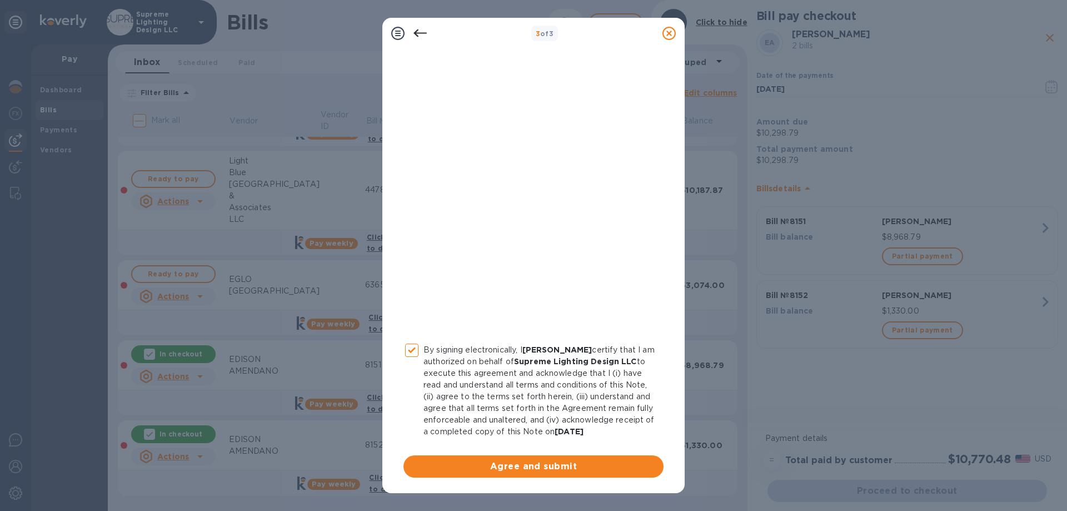
click at [549, 470] on span "Agree and submit" at bounding box center [533, 466] width 242 height 13
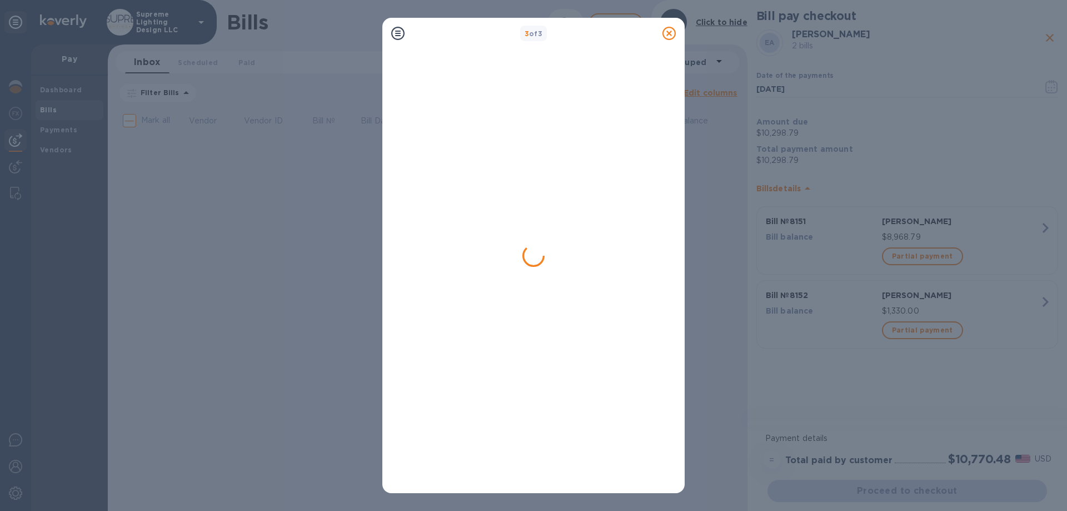
scroll to position [0, 0]
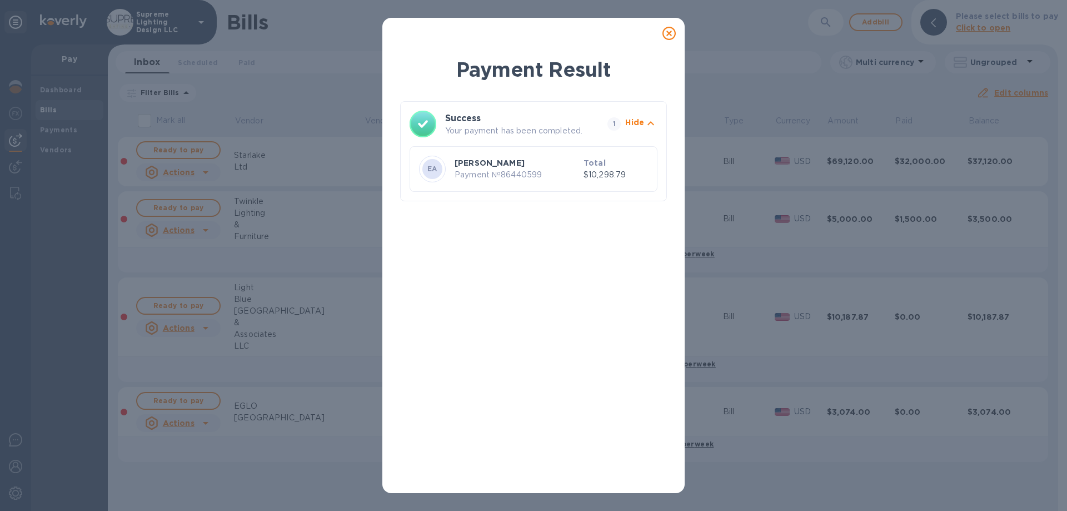
click at [673, 32] on icon at bounding box center [669, 33] width 13 height 13
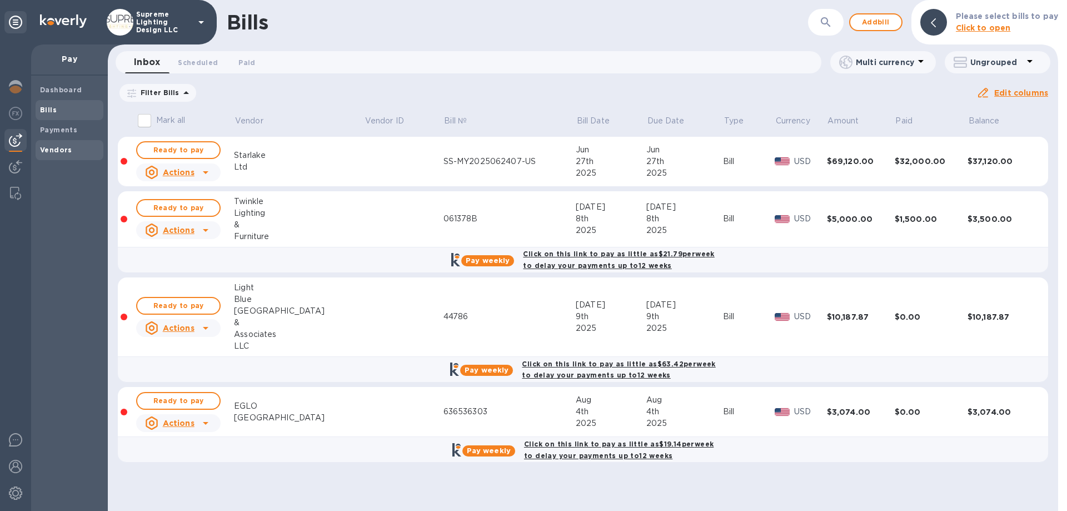
click at [65, 158] on div "Vendors" at bounding box center [70, 150] width 68 height 20
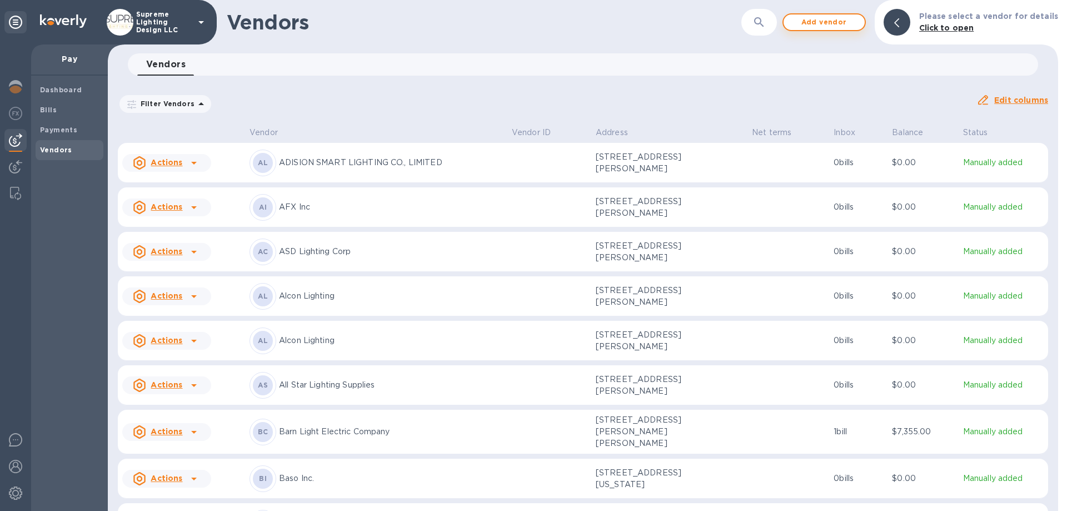
click at [843, 19] on span "Add vendor" at bounding box center [824, 22] width 63 height 13
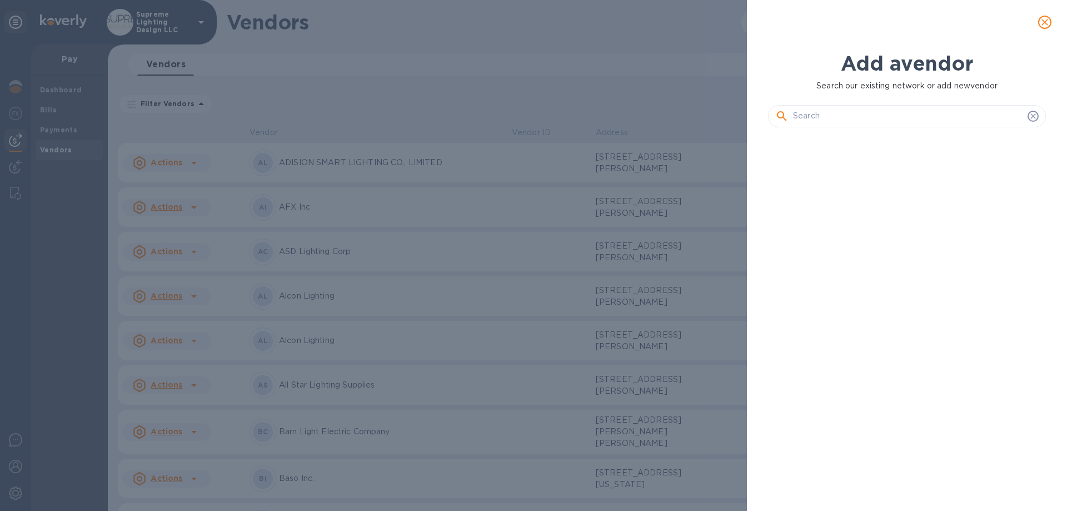
scroll to position [337, 282]
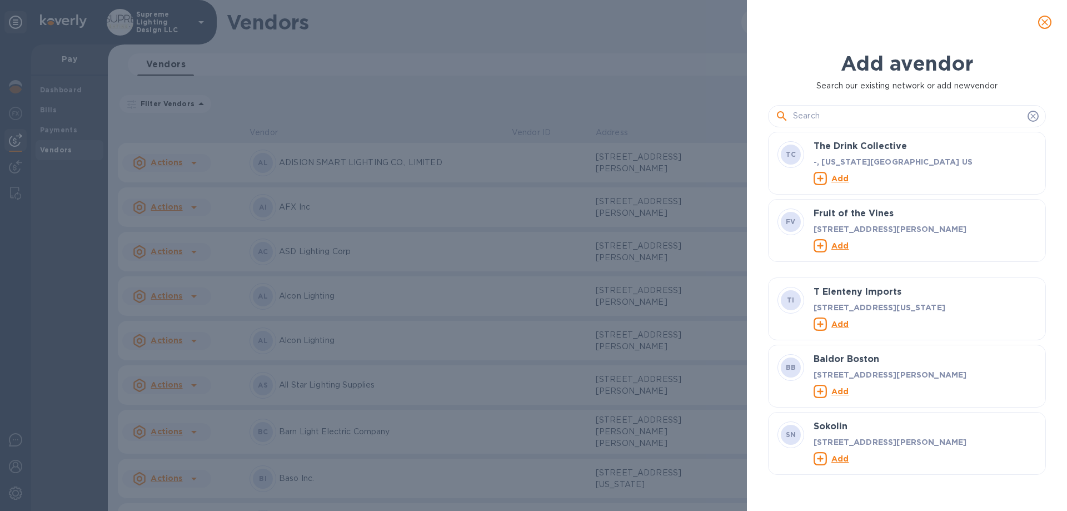
click at [838, 111] on input "text" at bounding box center [908, 116] width 230 height 17
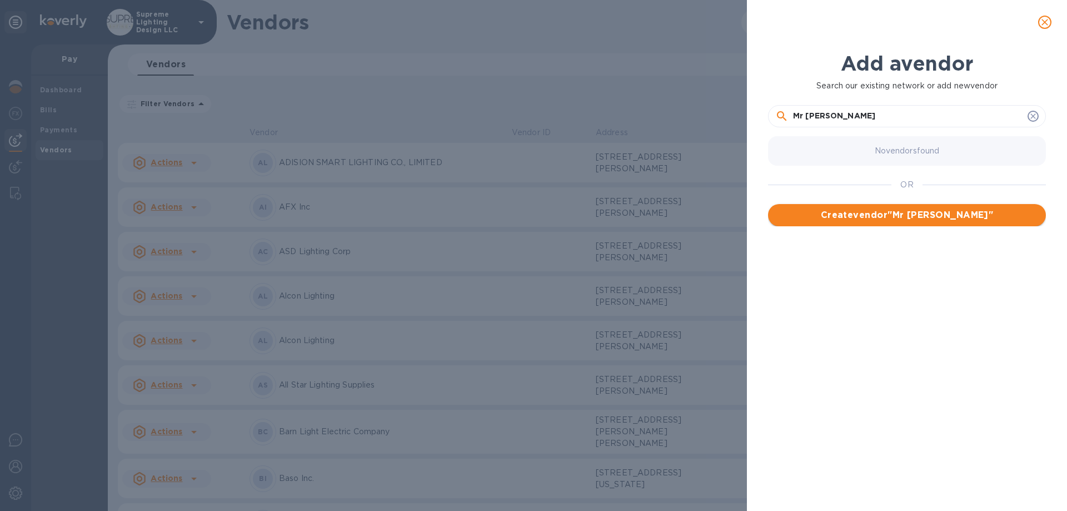
type input "Mr LED"
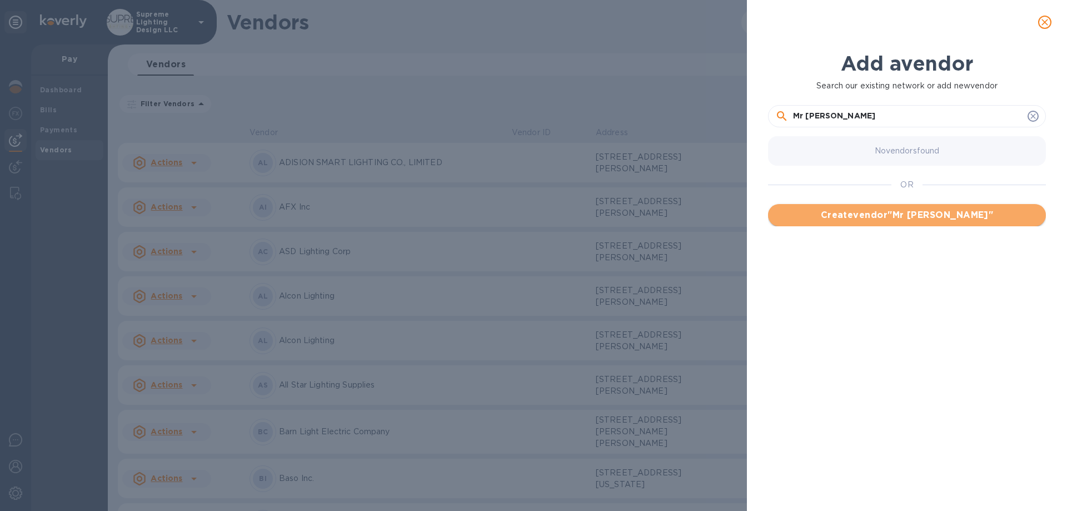
click at [901, 217] on span "Create vendor " Mr LED "" at bounding box center [907, 214] width 260 height 13
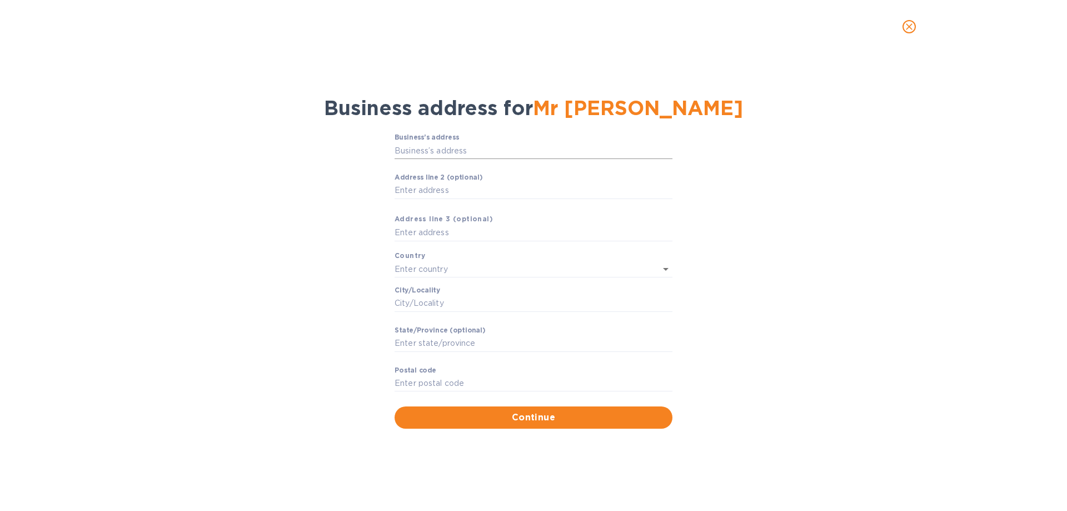
click at [413, 150] on input "Business’s аddress" at bounding box center [534, 150] width 278 height 17
type input "124 Jewell Street"
type input "United States"
type input "Garfield"
type input "NJ"
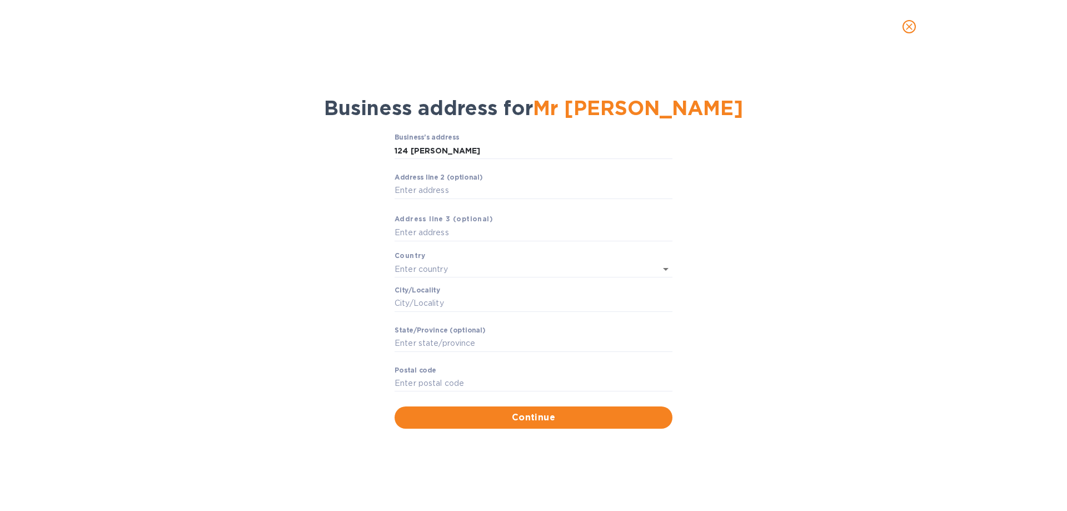
type input "07026"
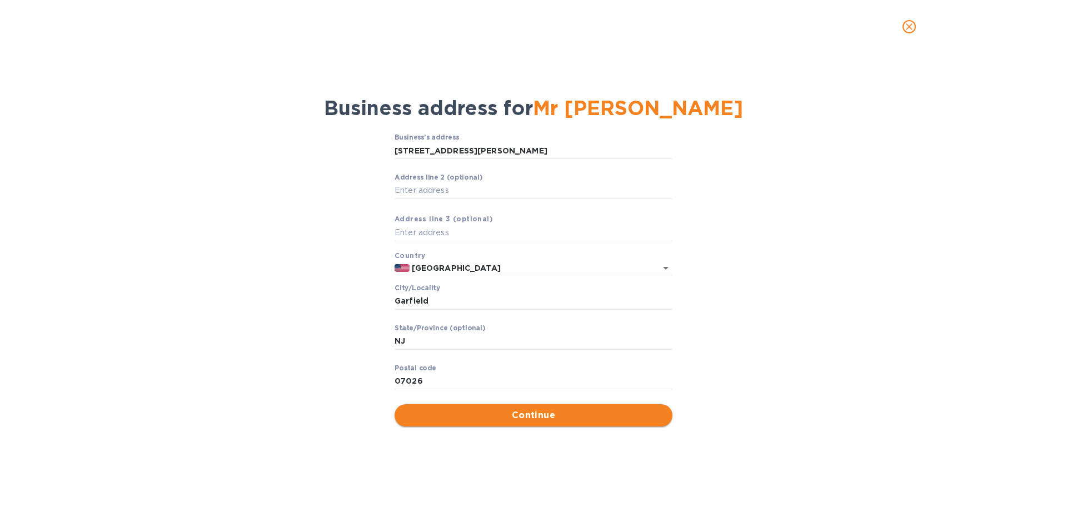
click at [457, 419] on span "Continue" at bounding box center [534, 415] width 260 height 13
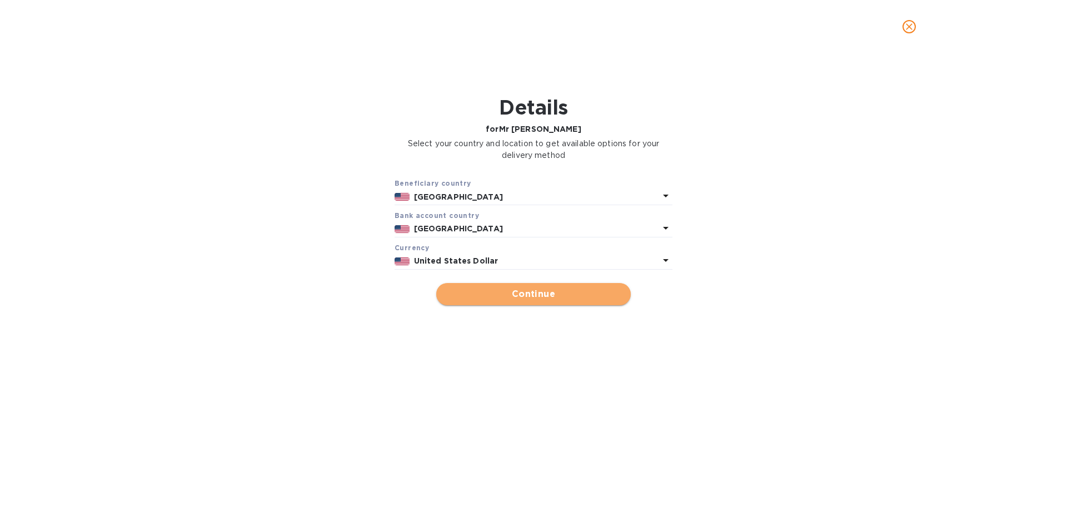
click at [489, 290] on span "Continue" at bounding box center [533, 293] width 177 height 13
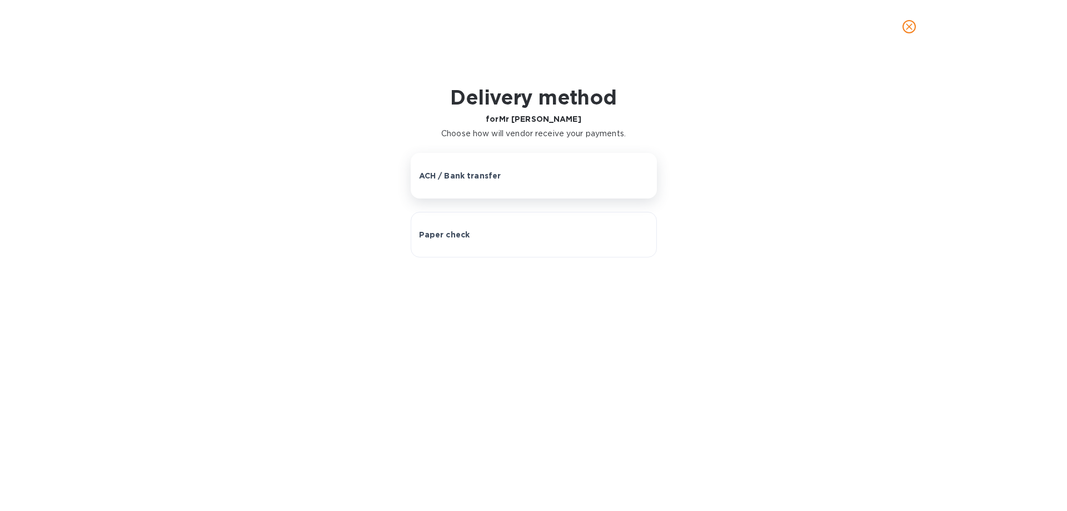
click at [477, 166] on button "ACH / Bank transfer" at bounding box center [534, 176] width 246 height 46
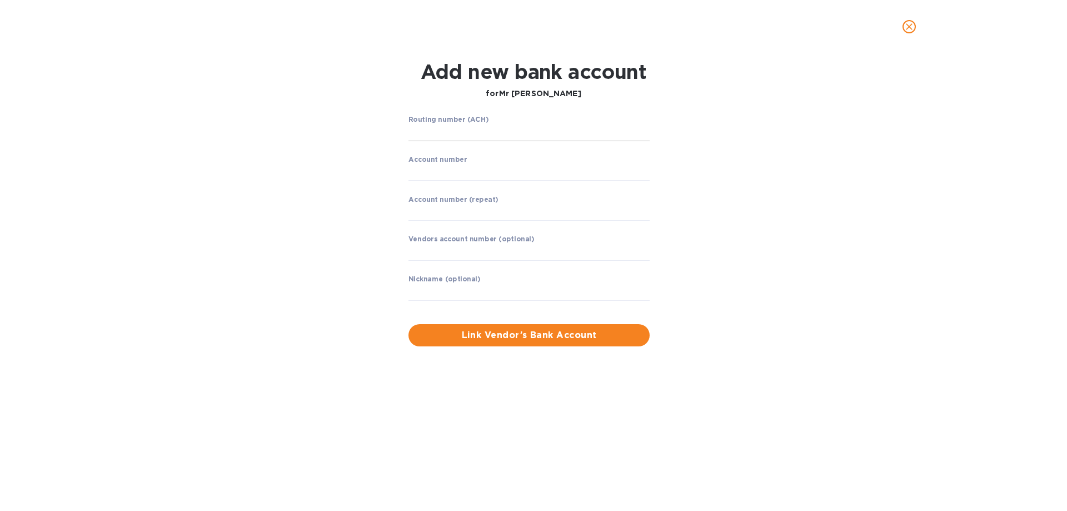
click at [439, 137] on input "string" at bounding box center [529, 133] width 241 height 17
type input "031207607"
click at [465, 176] on input "string" at bounding box center [529, 172] width 241 height 17
type input "8112075679"
click at [437, 213] on input "string" at bounding box center [529, 211] width 241 height 17
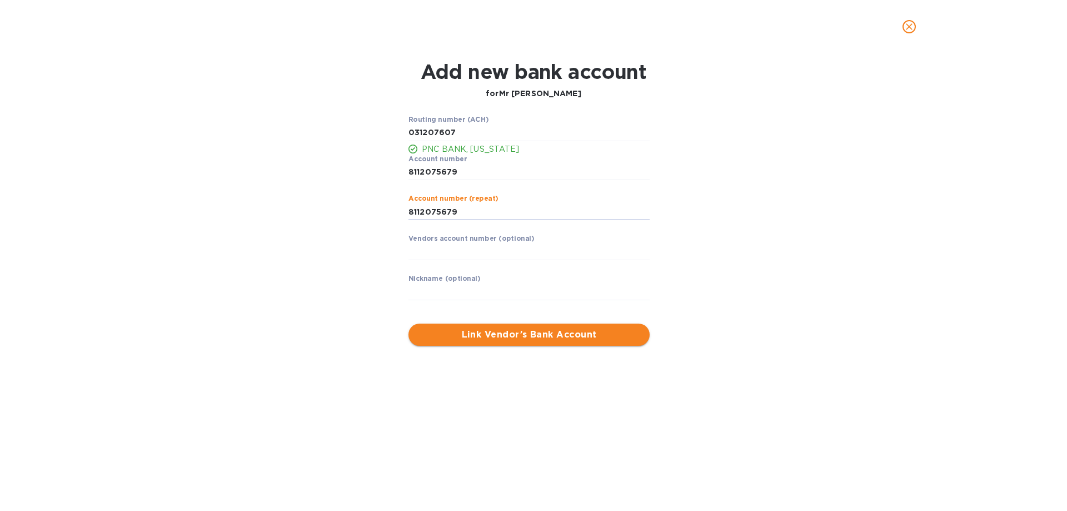
type input "8112075679"
click at [475, 338] on span "Link Vendor’s Bank Account" at bounding box center [528, 334] width 223 height 13
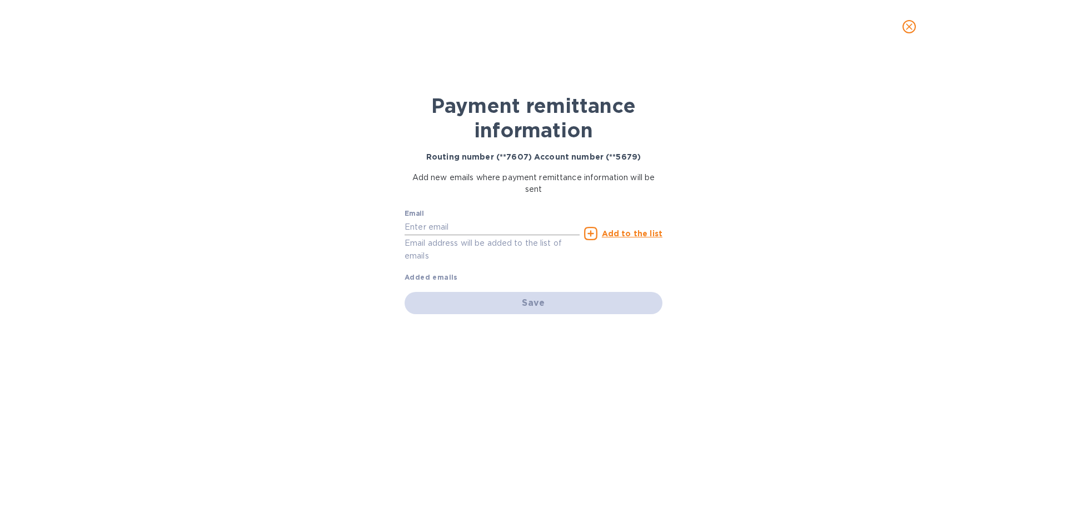
click at [456, 222] on input "text" at bounding box center [492, 226] width 175 height 17
paste input "mrlednj@gmail.com"
type input "mrlednj@gmail.com"
click at [643, 234] on u "Add to the list" at bounding box center [632, 233] width 61 height 9
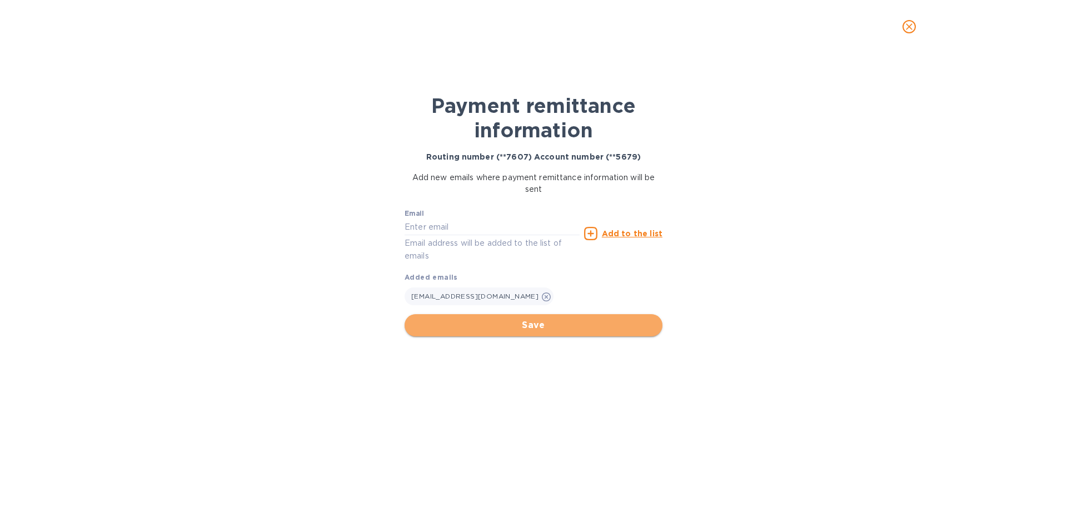
click at [527, 322] on span "Save" at bounding box center [534, 324] width 240 height 13
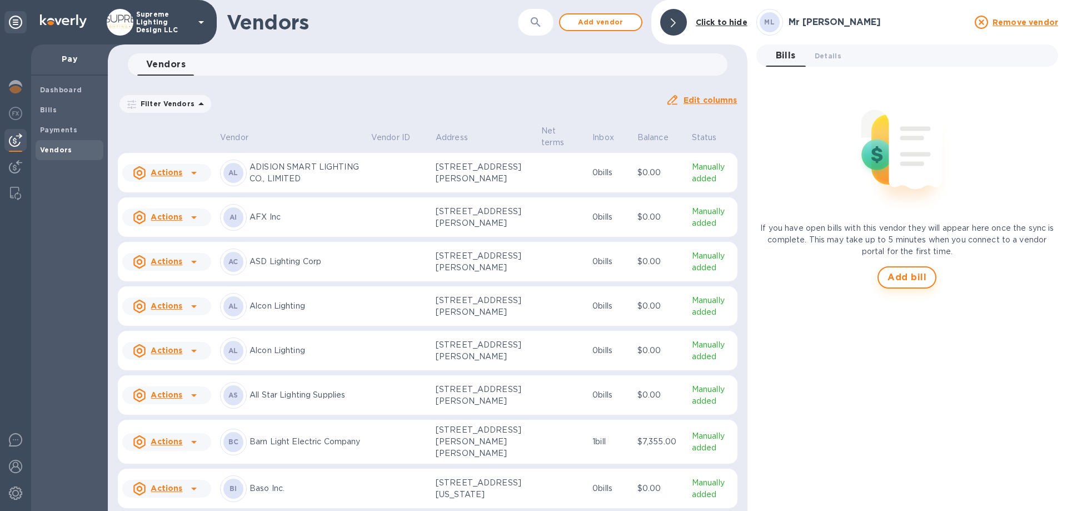
click at [900, 281] on span "Add bill" at bounding box center [907, 277] width 39 height 13
